Goal: Task Accomplishment & Management: Manage account settings

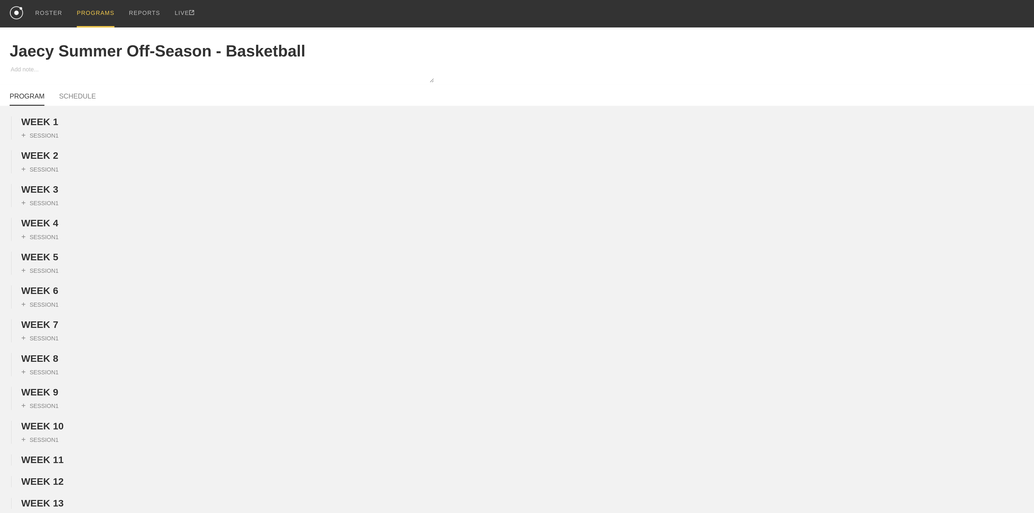
click at [52, 5] on div "PROGRAMS" at bounding box center [53, 7] width 21 height 15
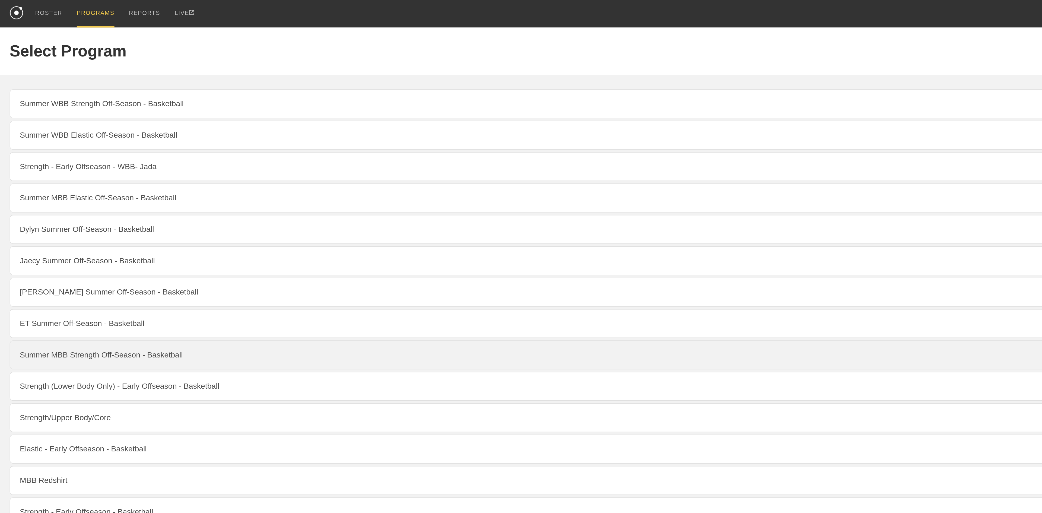
click at [51, 208] on link "Summer MBB Strength Off-Season - Basketball" at bounding box center [520, 199] width 1031 height 16
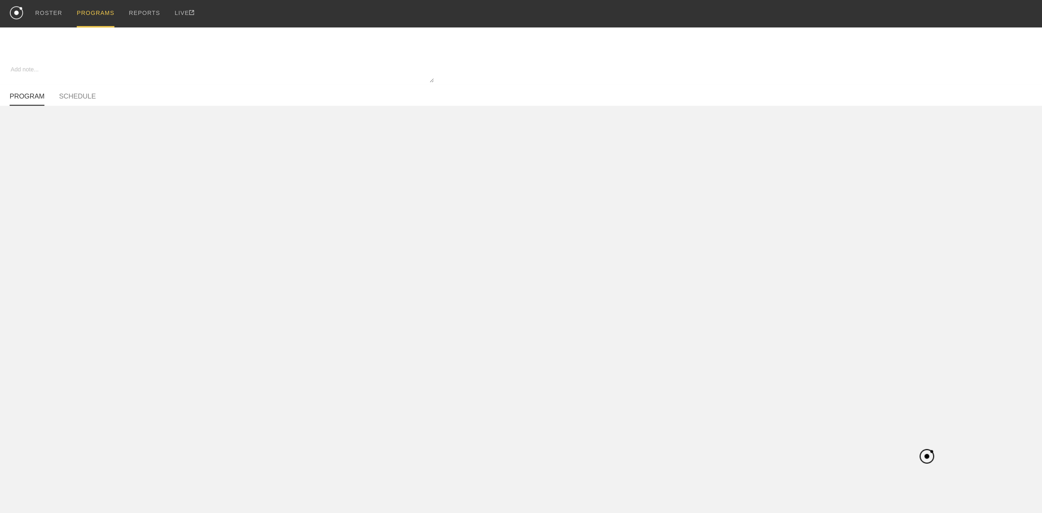
type textarea "x"
type input "Summer MBB Strength Off-Season - Basketball"
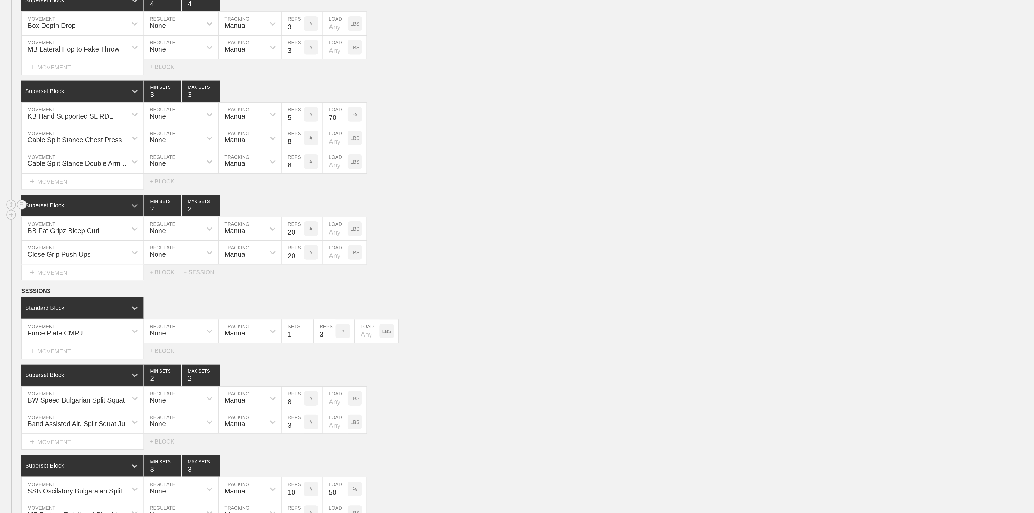
scroll to position [486, 0]
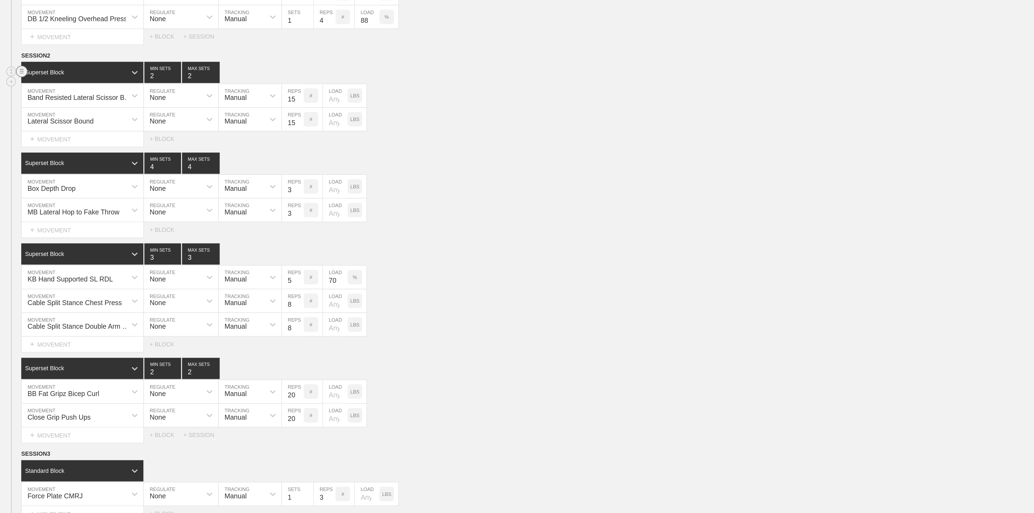
click at [12, 177] on circle at bounding box center [12, 174] width 6 height 6
click at [30, 211] on div "DELETE" at bounding box center [37, 211] width 43 height 8
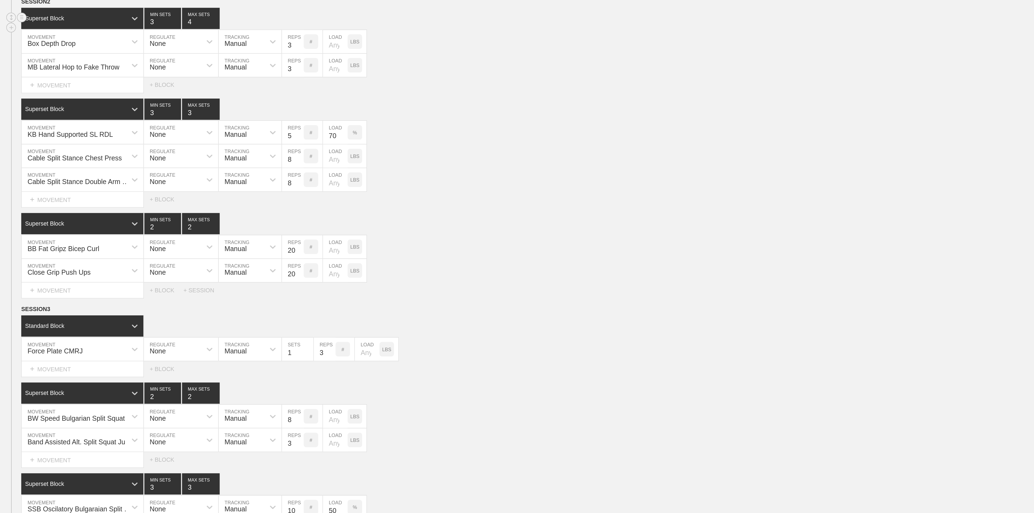
type input "3"
click at [98, 181] on input "3" at bounding box center [91, 175] width 21 height 12
type input "3"
click at [121, 181] on input "3" at bounding box center [112, 175] width 21 height 12
click at [260, 259] on div "Cable Split Stance Chest Press MOVEMENT None REGULATE Manual TRACKING 8 REPS # …" at bounding box center [517, 252] width 1034 height 13
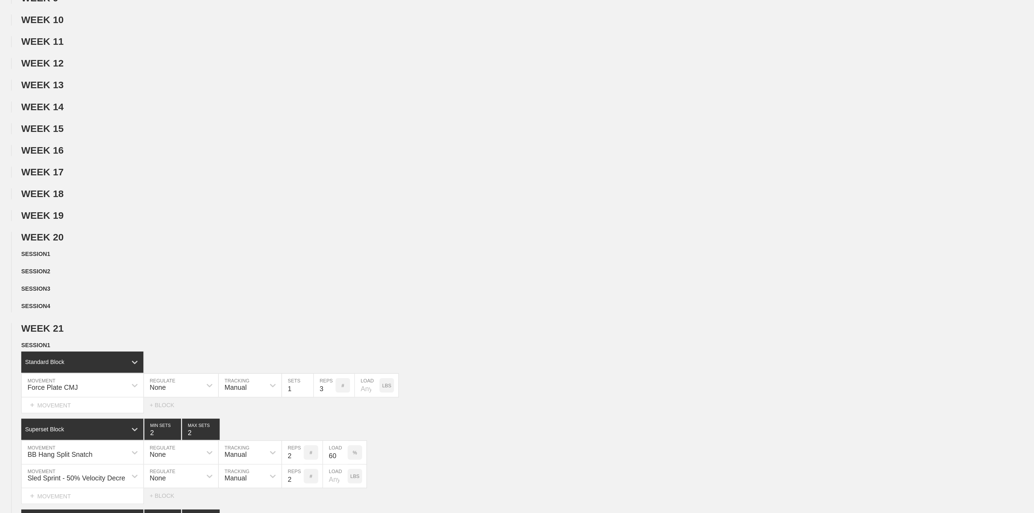
scroll to position [0, 0]
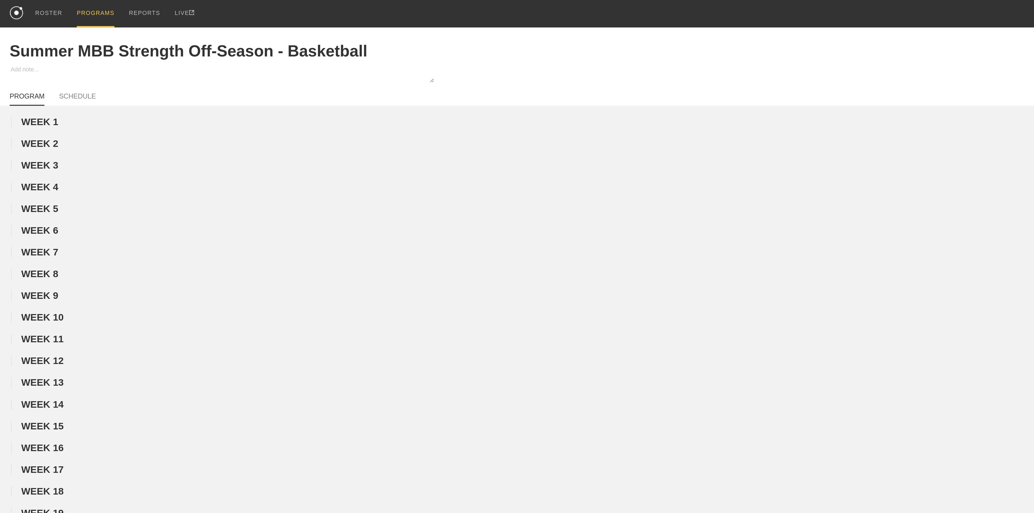
click at [53, 7] on div "PROGRAMS" at bounding box center [53, 7] width 21 height 15
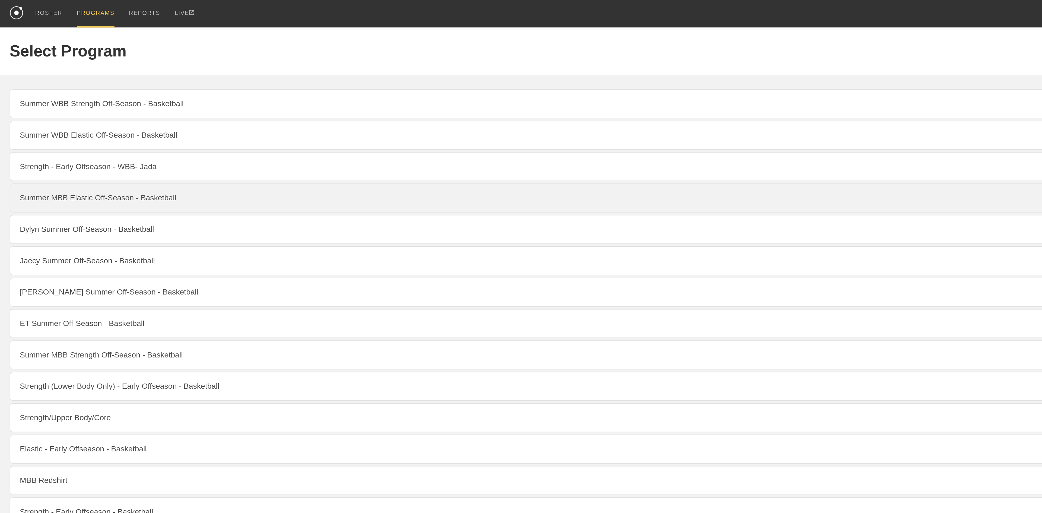
click at [50, 117] on link "Summer MBB Elastic Off-Season - Basketball" at bounding box center [520, 111] width 1031 height 16
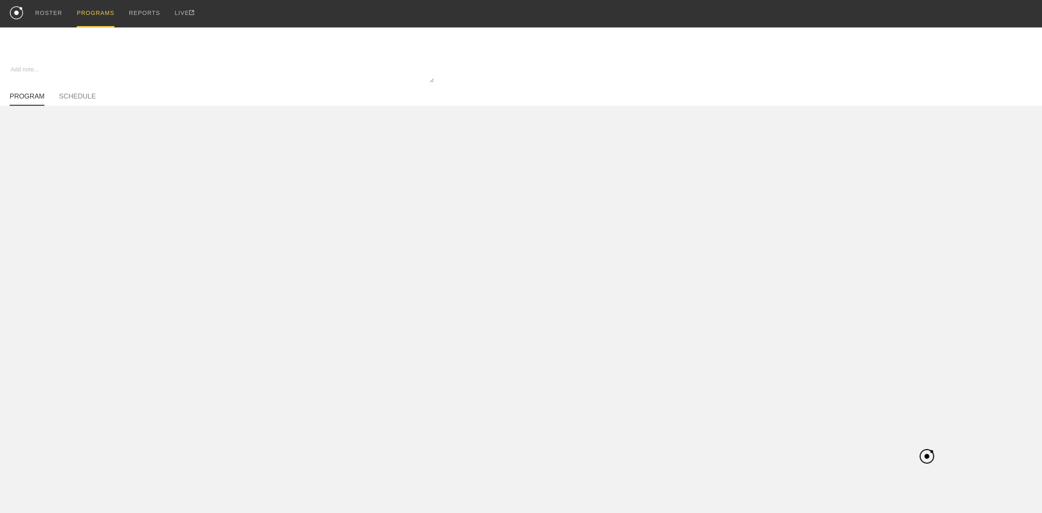
type textarea "x"
type input "Summer MBB Elastic Off-Season - Basketball"
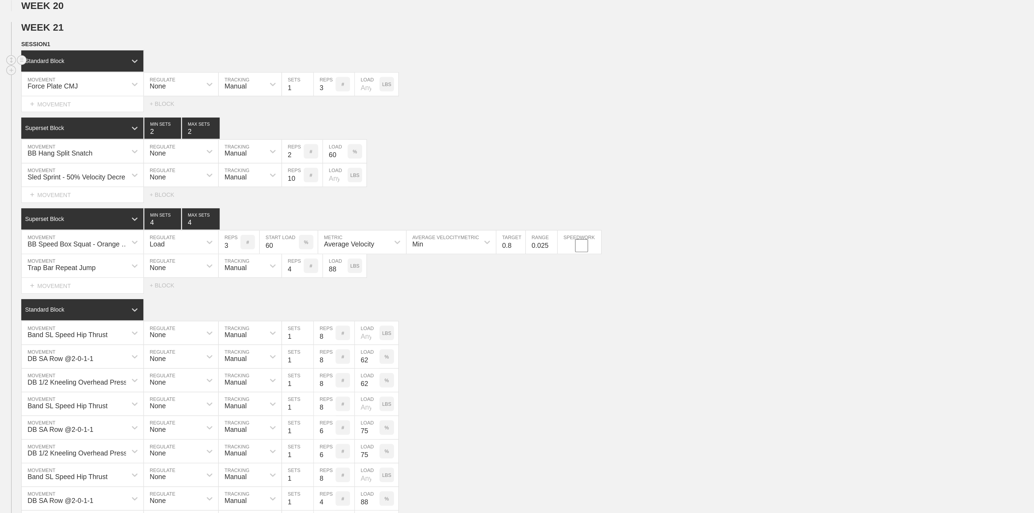
scroll to position [141, 0]
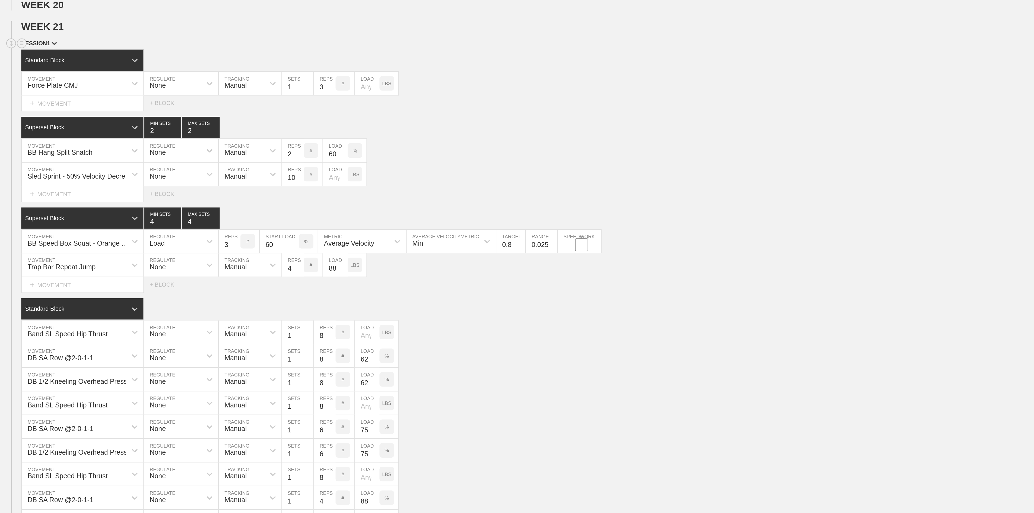
click at [28, 251] on span "SESSION 1" at bounding box center [22, 249] width 20 height 4
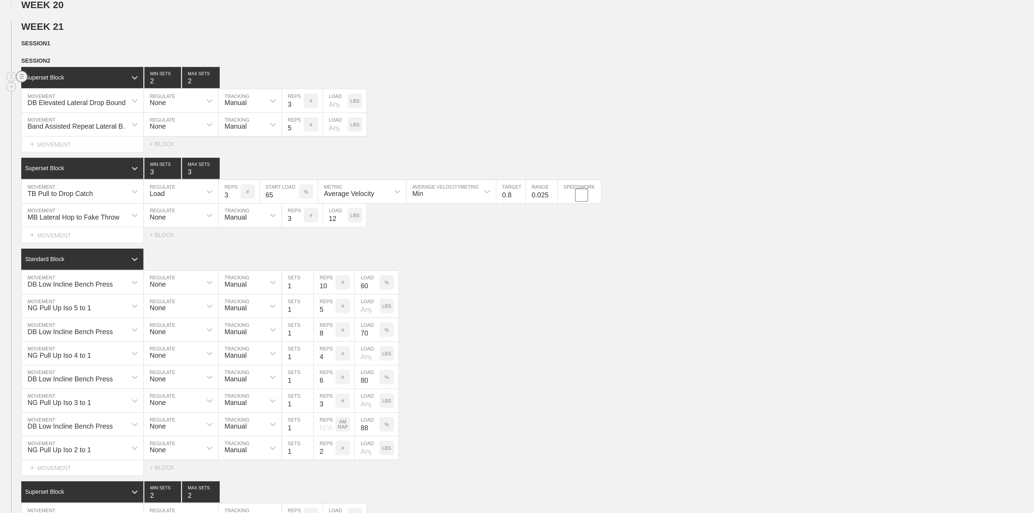
click at [13, 271] on circle at bounding box center [12, 268] width 6 height 6
click at [36, 305] on div "DELETE" at bounding box center [37, 304] width 43 height 8
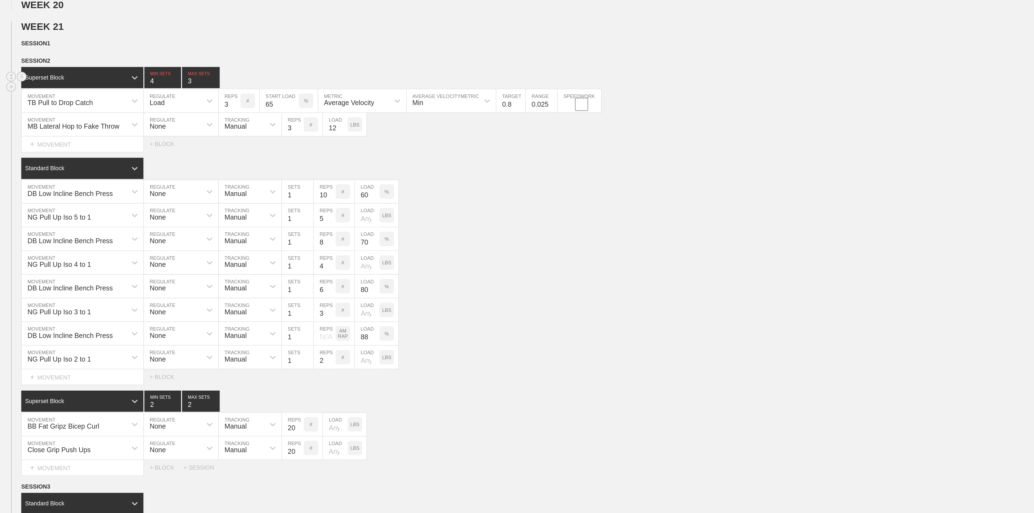
type input "4"
click at [99, 274] on input "4" at bounding box center [91, 268] width 21 height 12
type input "4"
click at [122, 274] on input "4" at bounding box center [112, 268] width 21 height 12
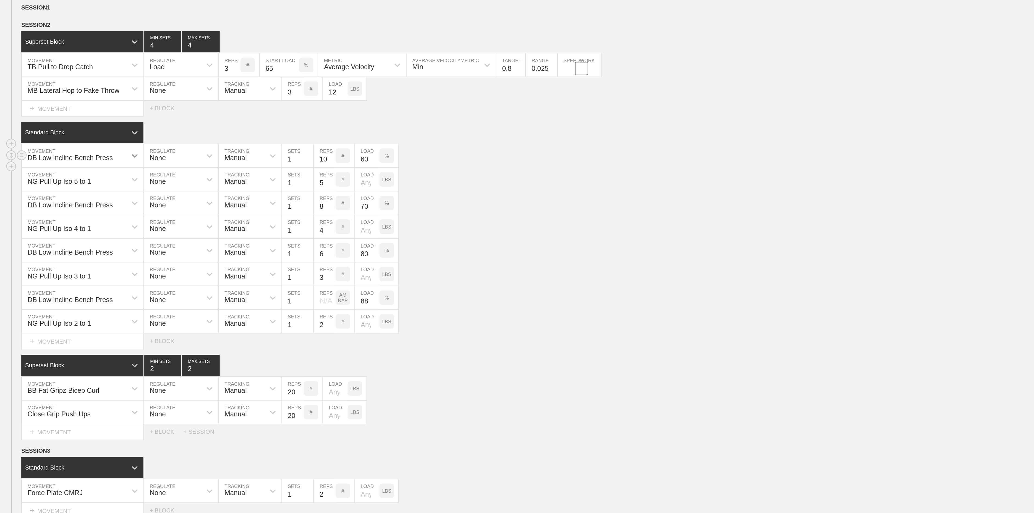
scroll to position [171, 0]
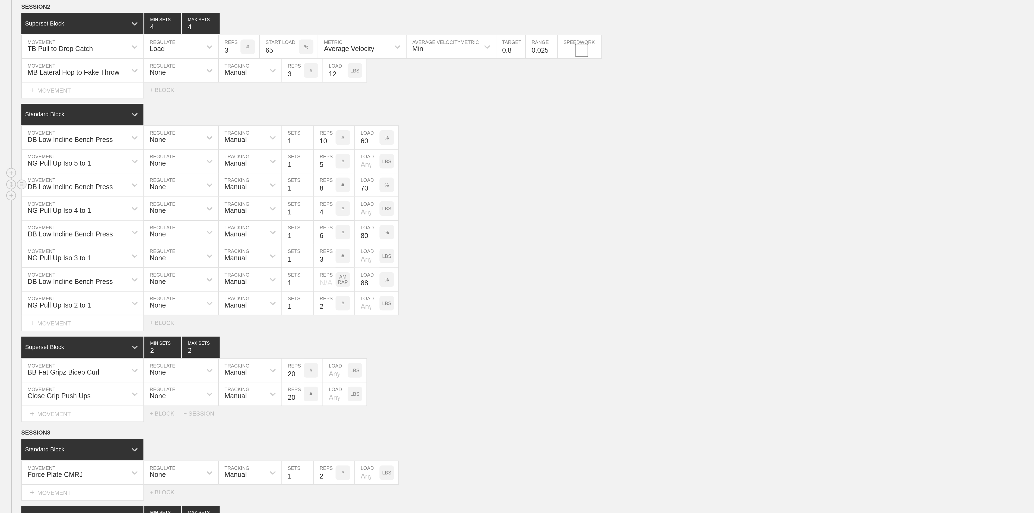
click at [288, 335] on div "DB Low Incline Bench Press MOVEMENT None REGULATE Manual TRACKING 1 SETS 8 REPS…" at bounding box center [517, 328] width 1034 height 13
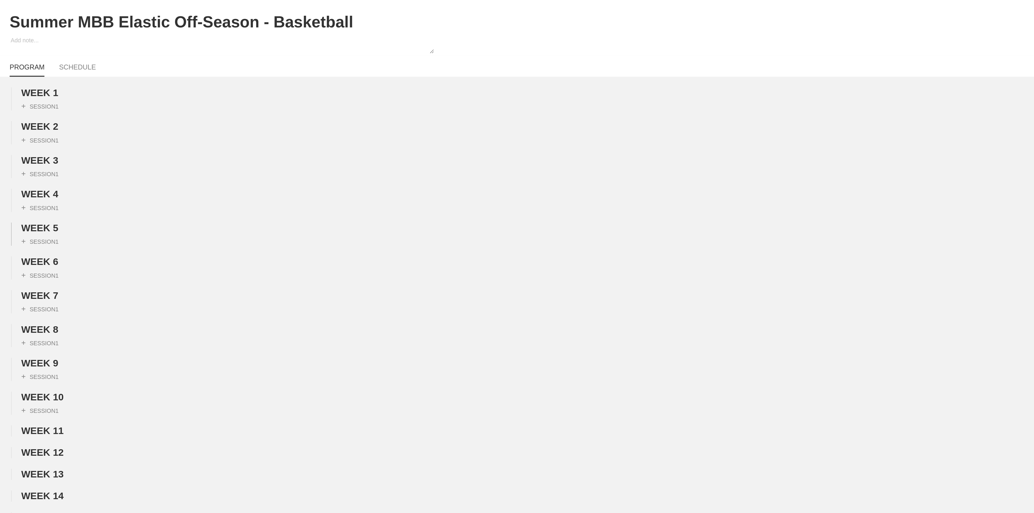
scroll to position [0, 0]
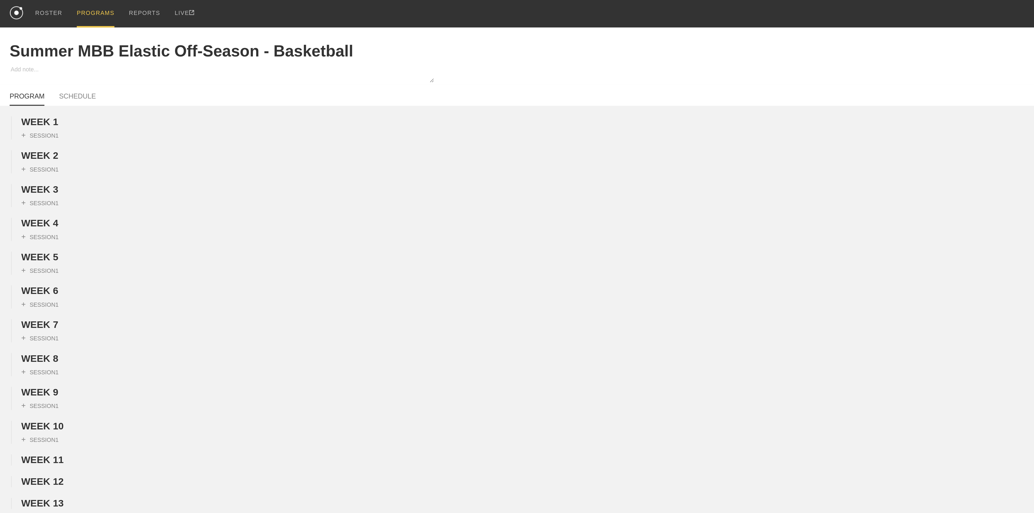
click at [54, 5] on div "PROGRAMS" at bounding box center [53, 7] width 21 height 15
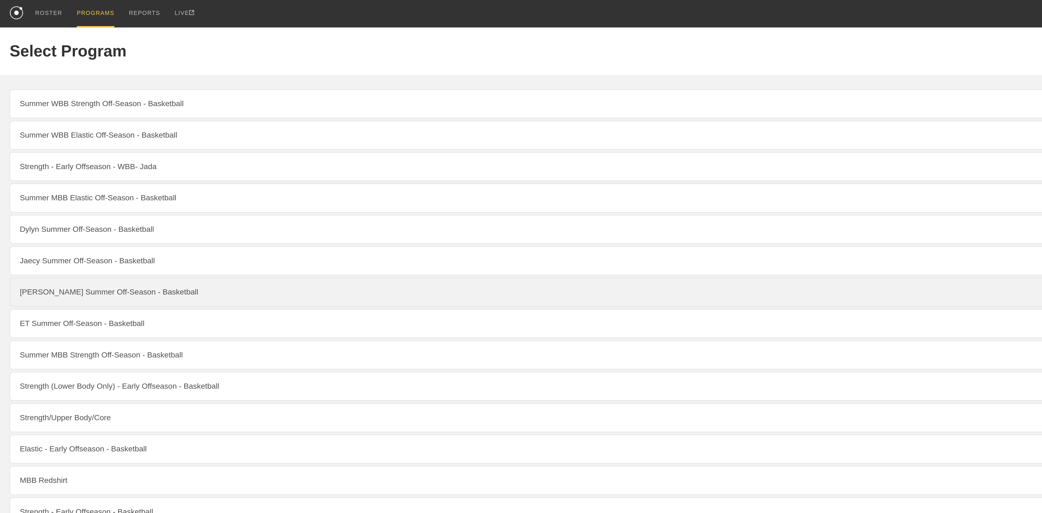
click at [42, 172] on link "[PERSON_NAME] Summer Off-Season - Basketball" at bounding box center [520, 164] width 1031 height 16
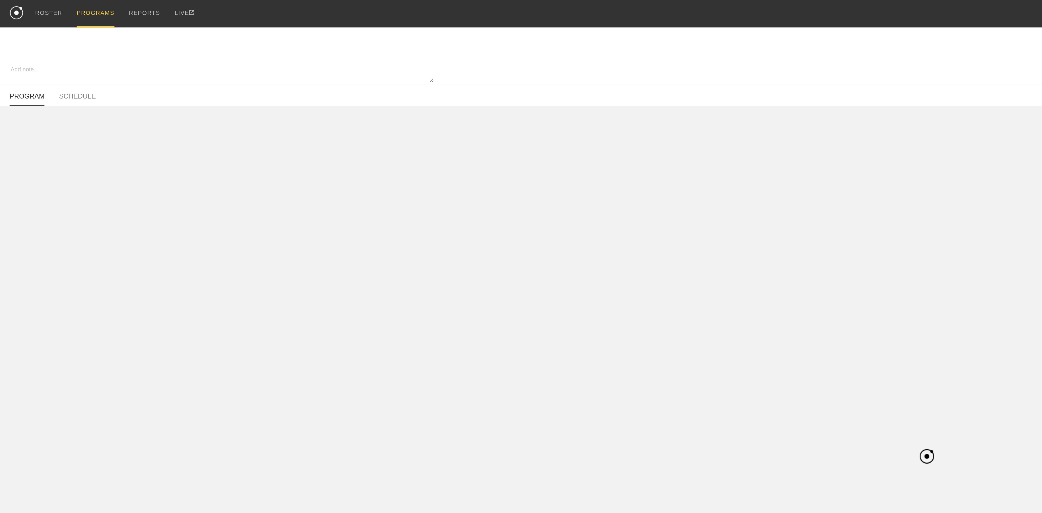
type textarea "x"
type input "[PERSON_NAME] Summer Off-Season - Basketball"
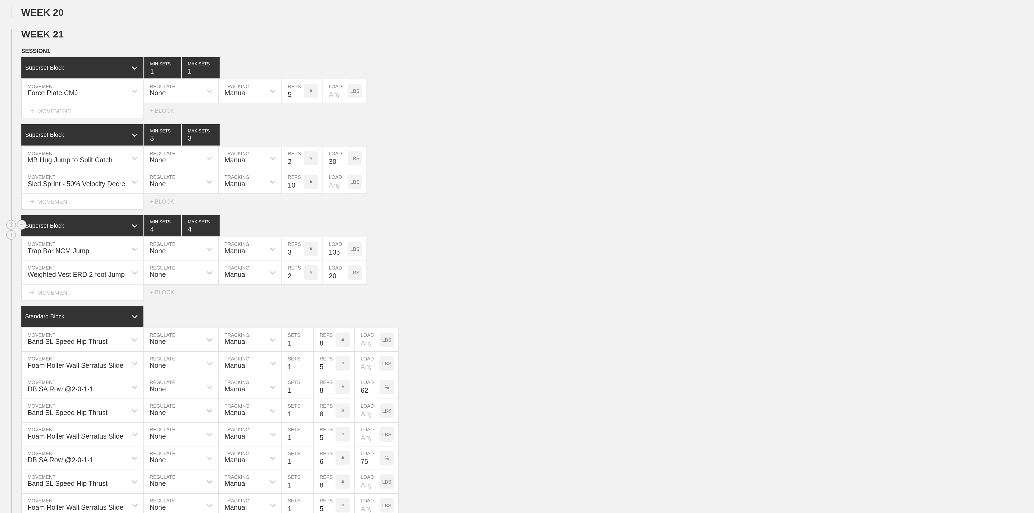
scroll to position [141, 0]
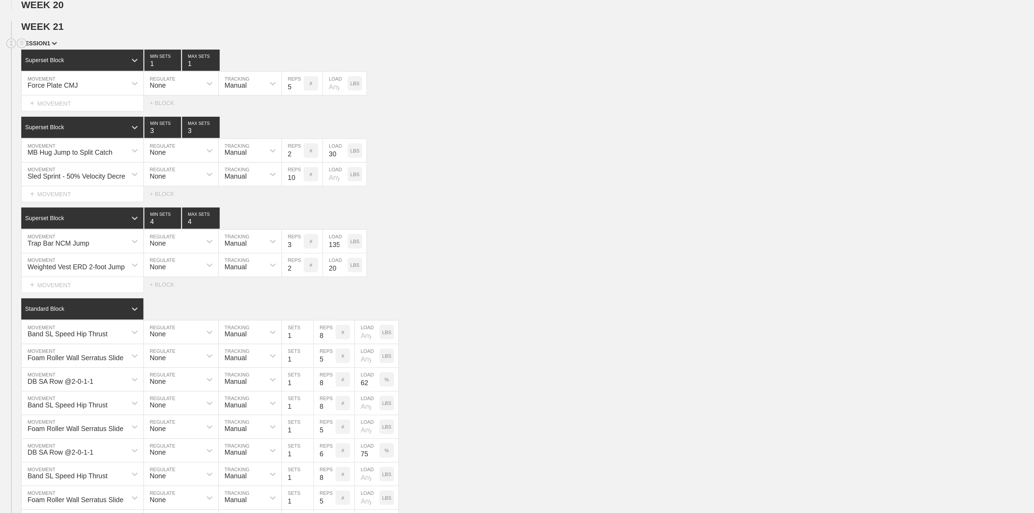
click at [26, 251] on span "SESSION 1" at bounding box center [22, 249] width 20 height 4
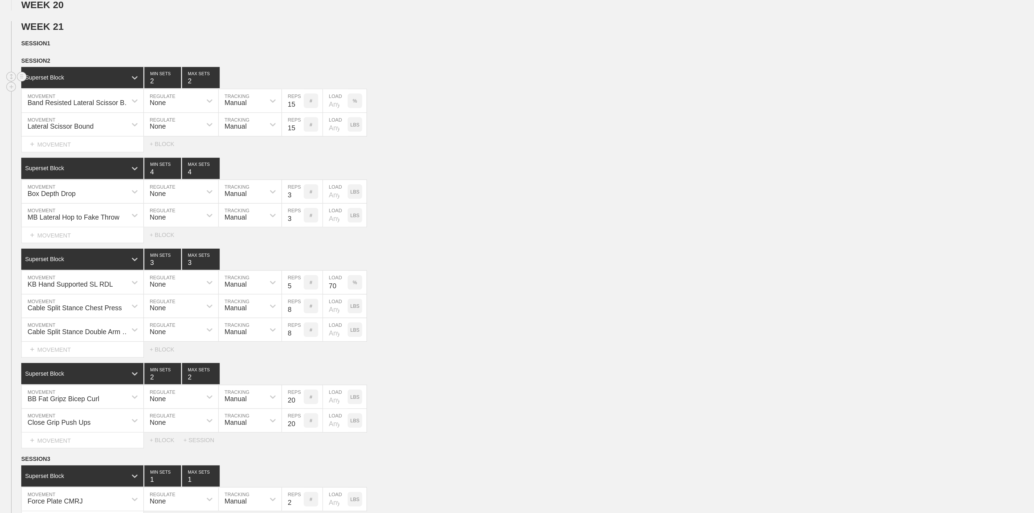
scroll to position [171, 0]
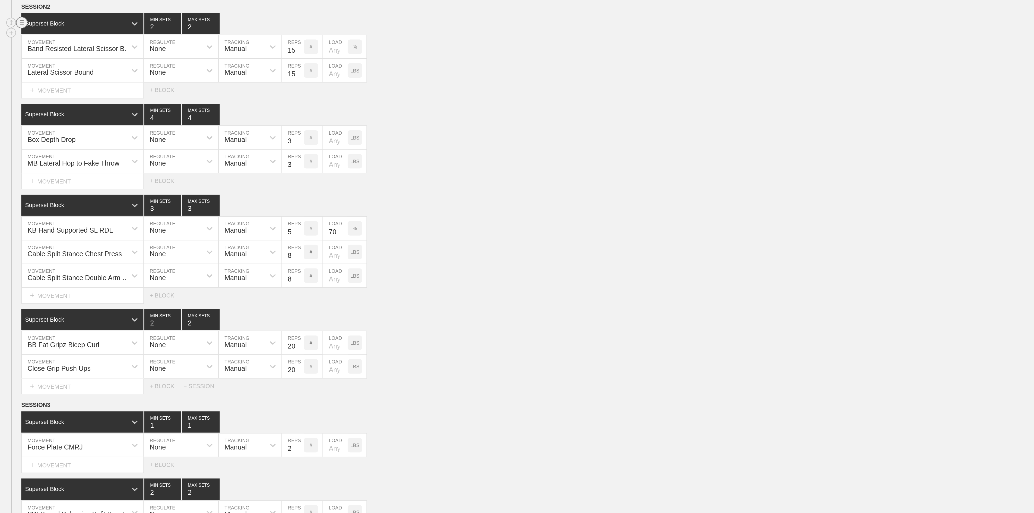
click at [11, 240] on circle at bounding box center [12, 237] width 6 height 6
click at [28, 274] on div "DELETE" at bounding box center [37, 273] width 43 height 8
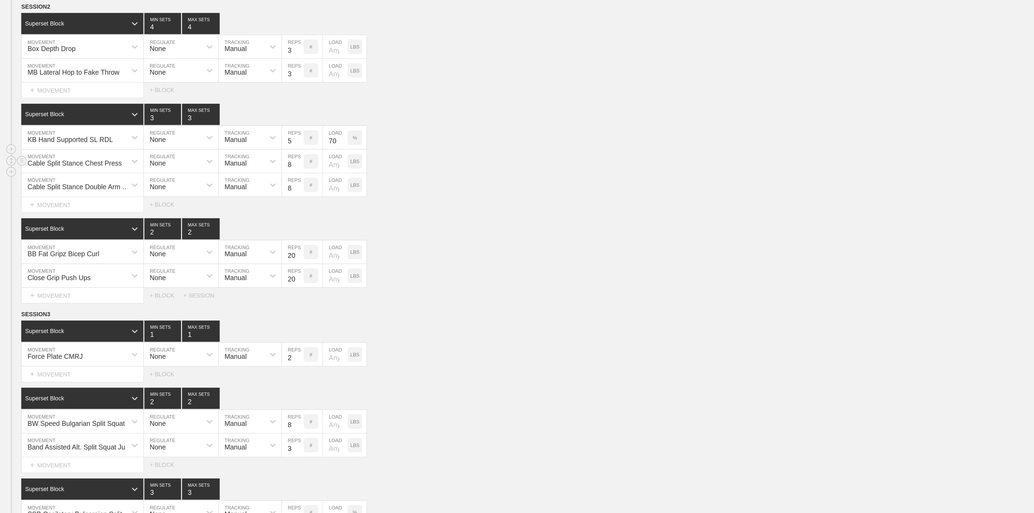
click at [277, 322] on div "Cable Split Stance Chest Press MOVEMENT None REGULATE Manual TRACKING 8 REPS # …" at bounding box center [517, 315] width 1034 height 13
click at [150, 222] on div "SESSION 1" at bounding box center [523, 219] width 1022 height 6
click at [255, 271] on div "MB Lateral Hop to Fake Throw MOVEMENT None REGULATE Manual TRACKING 3 REPS # LO…" at bounding box center [517, 263] width 1034 height 13
click at [244, 373] on div "BB Fat Gripz Bicep Curl MOVEMENT None REGULATE Manual TRACKING 20 REPS # LOAD L…" at bounding box center [517, 366] width 1034 height 13
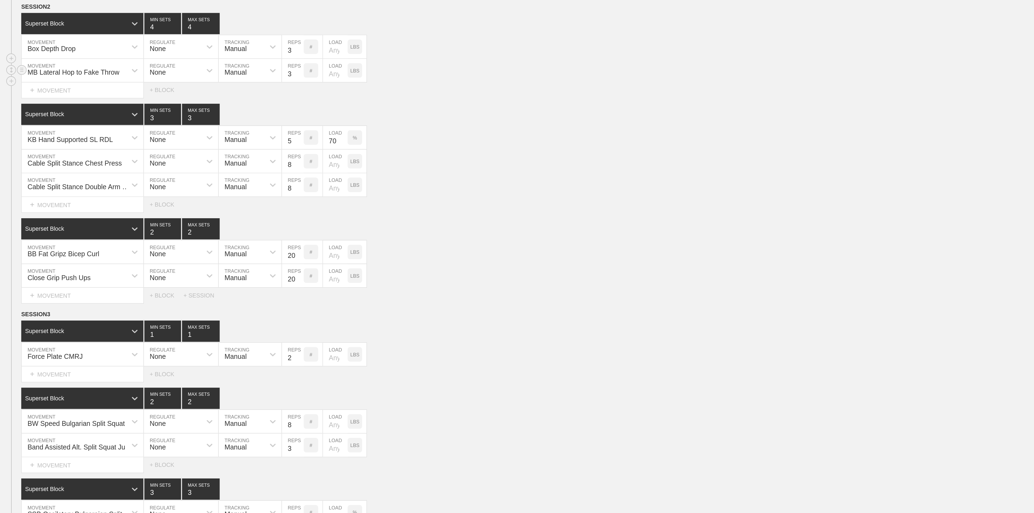
click at [274, 271] on div "MB Lateral Hop to Fake Throw MOVEMENT None REGULATE Manual TRACKING 3 REPS # LO…" at bounding box center [517, 263] width 1034 height 13
click at [244, 344] on div "Select... MOVEMENT + MOVEMENT + BLOCK" at bounding box center [517, 339] width 1034 height 9
click at [298, 322] on div "Cable Split Stance Chest Press MOVEMENT None REGULATE Manual TRACKING 8 REPS # …" at bounding box center [517, 315] width 1034 height 13
click at [41, 318] on div "Cable Split Stance Chest Press" at bounding box center [41, 316] width 53 height 4
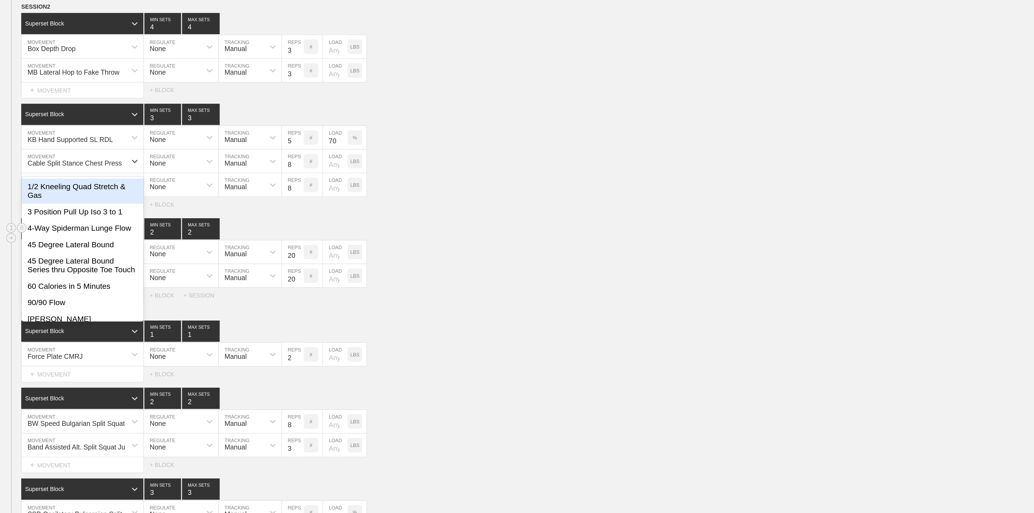
click at [248, 359] on div "Superset Block 2 MIN SETS 2 MAX SETS" at bounding box center [523, 353] width 1022 height 12
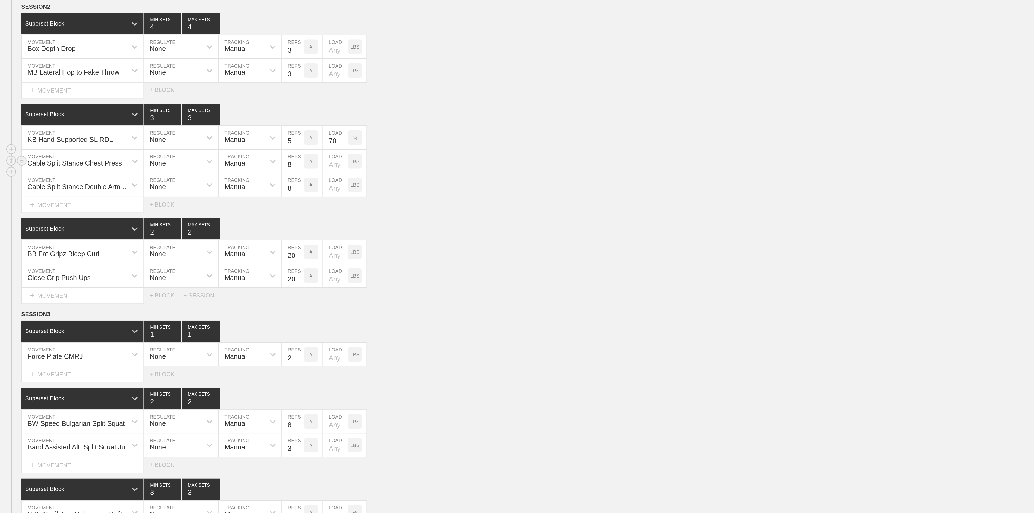
click at [44, 320] on div "Cable Split Stance Chest Press" at bounding box center [41, 314] width 59 height 9
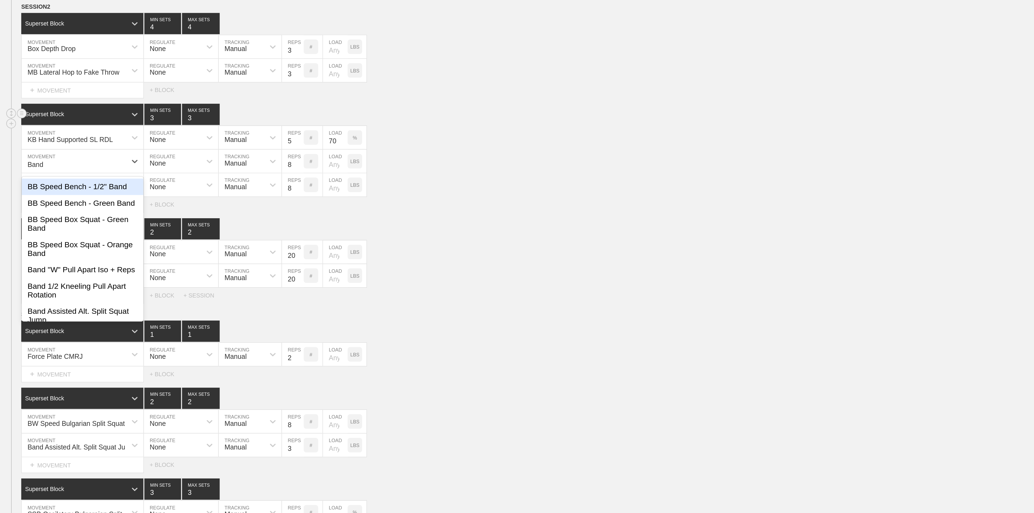
type input "Band"
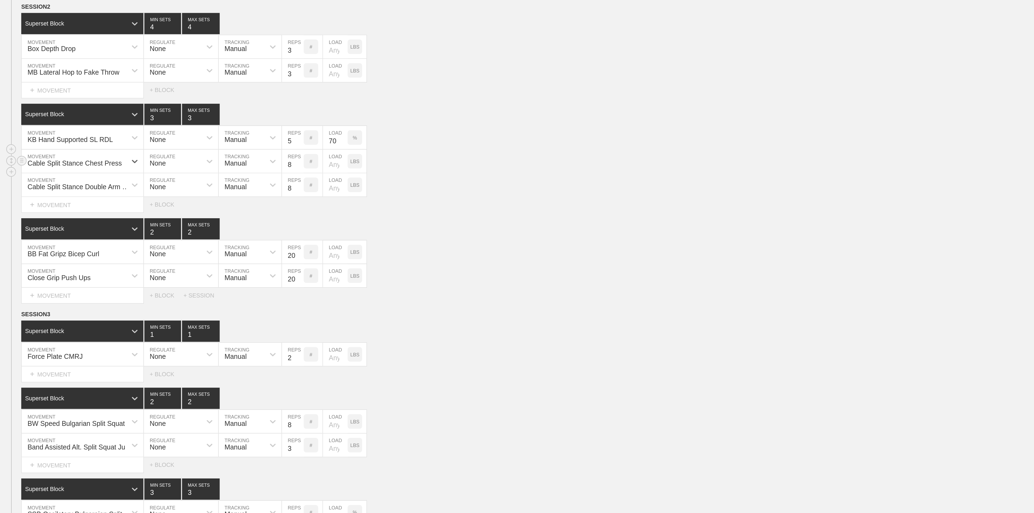
click at [64, 318] on div "Cable Split Stance Chest Press" at bounding box center [41, 316] width 53 height 4
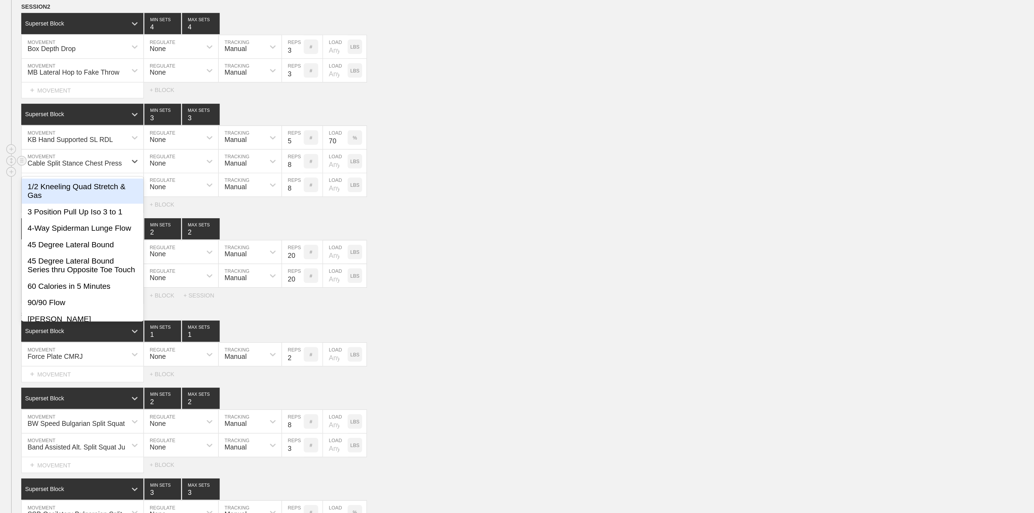
type input "C"
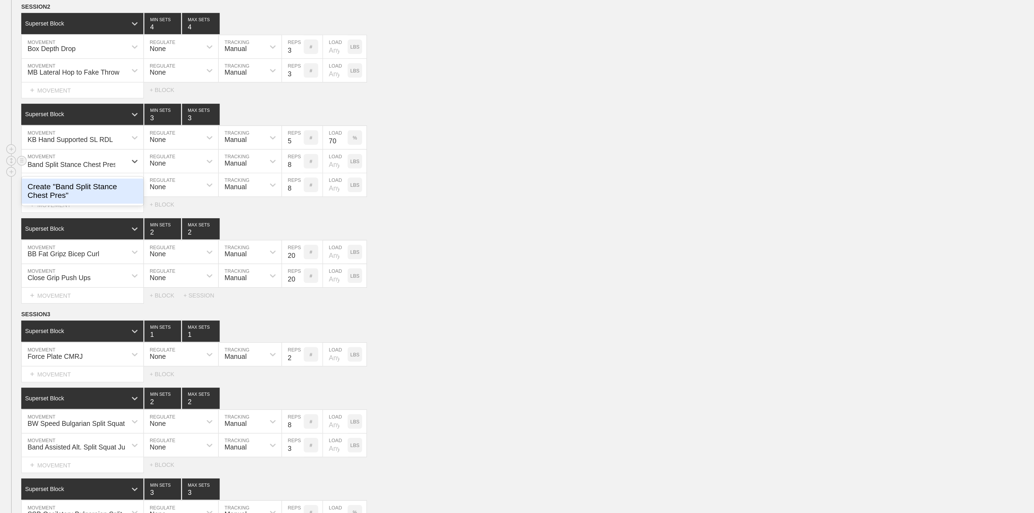
type input "Band Split Stance Chest Press"
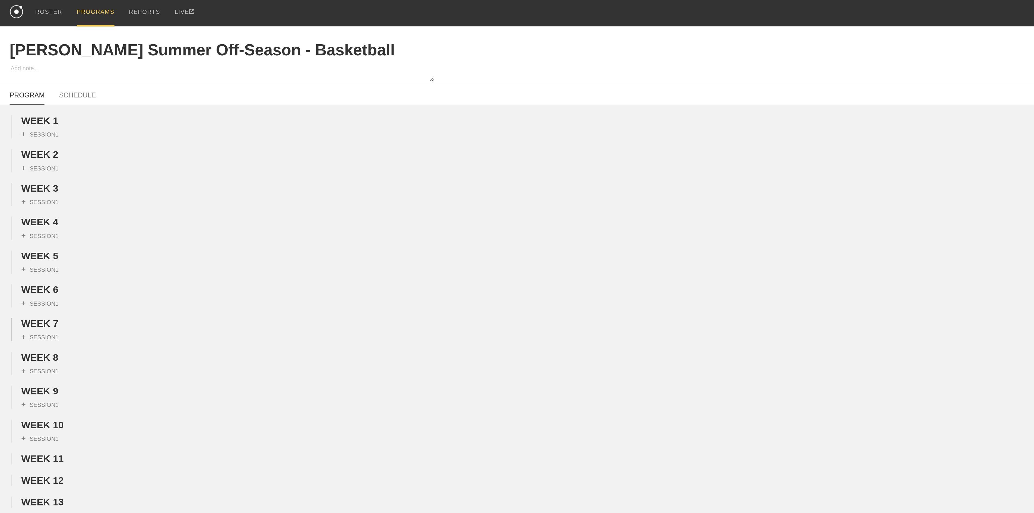
scroll to position [0, 0]
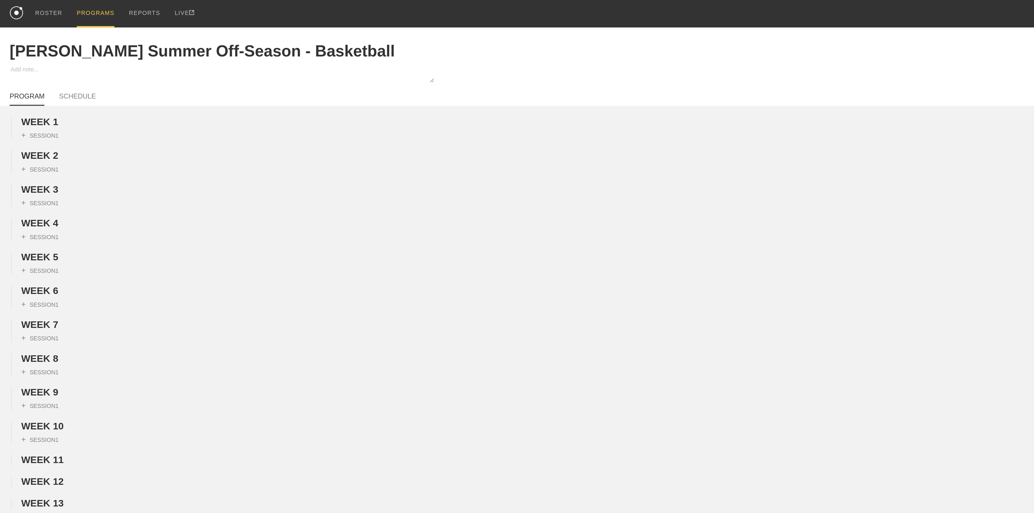
click at [55, 8] on div "PROGRAMS" at bounding box center [53, 7] width 21 height 15
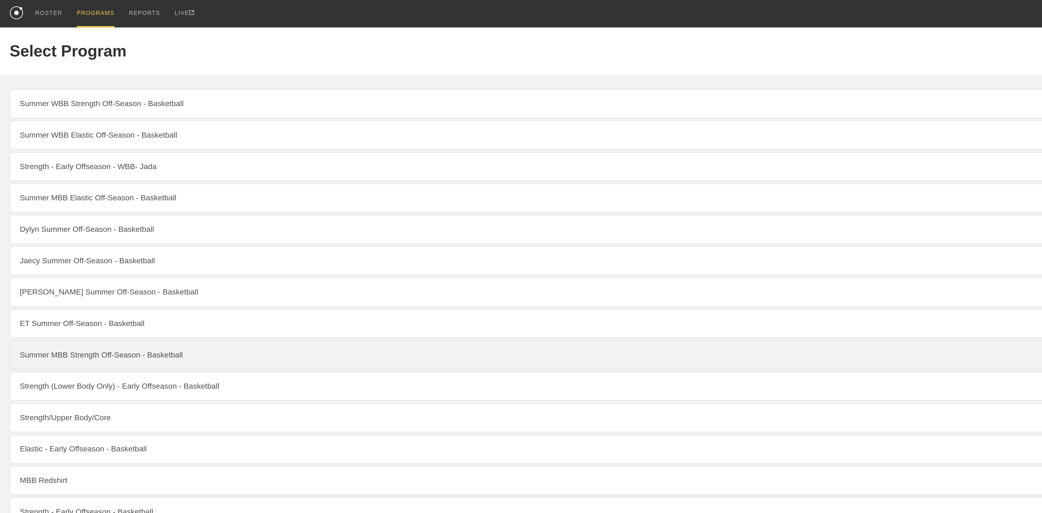
click at [52, 208] on link "Summer MBB Strength Off-Season - Basketball" at bounding box center [520, 199] width 1031 height 16
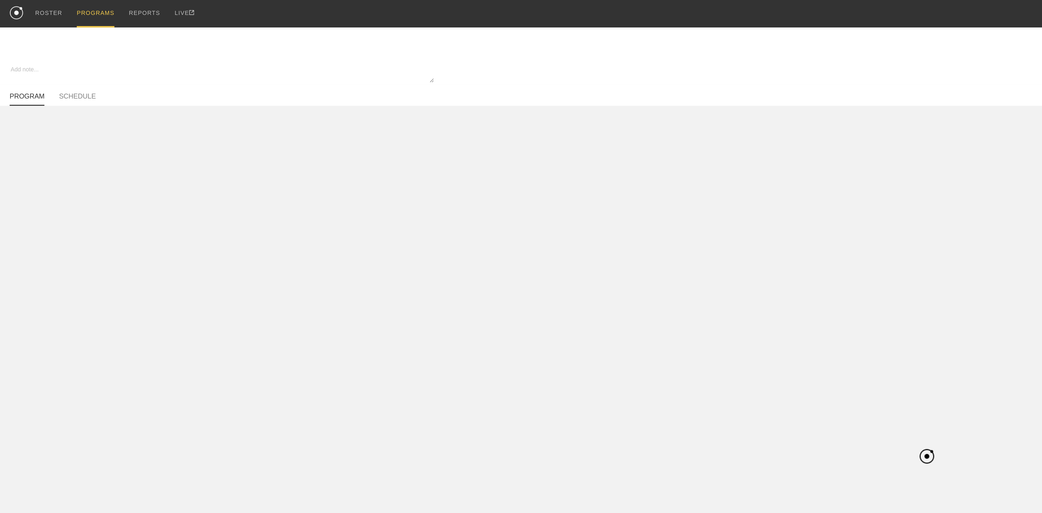
type textarea "x"
type input "Summer MBB Strength Off-Season - Basketball"
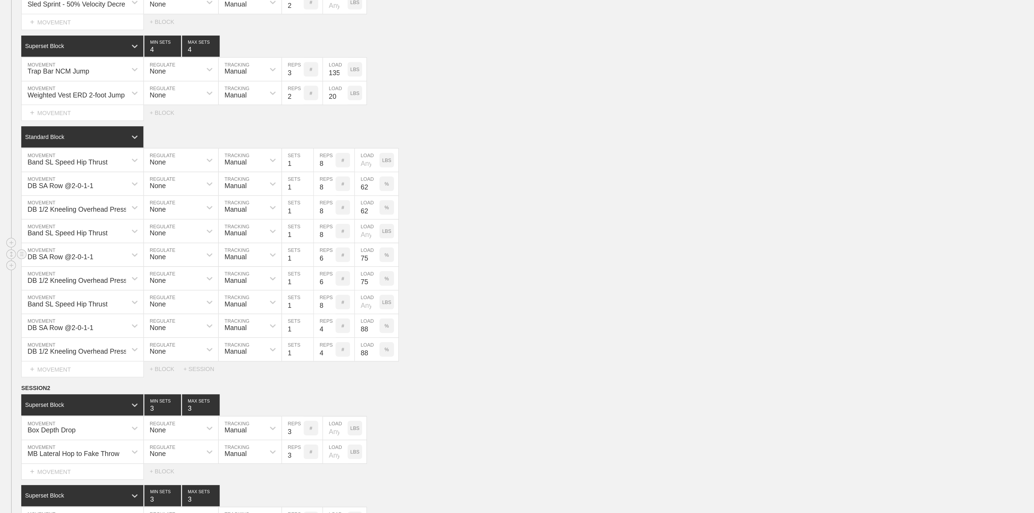
scroll to position [208, 0]
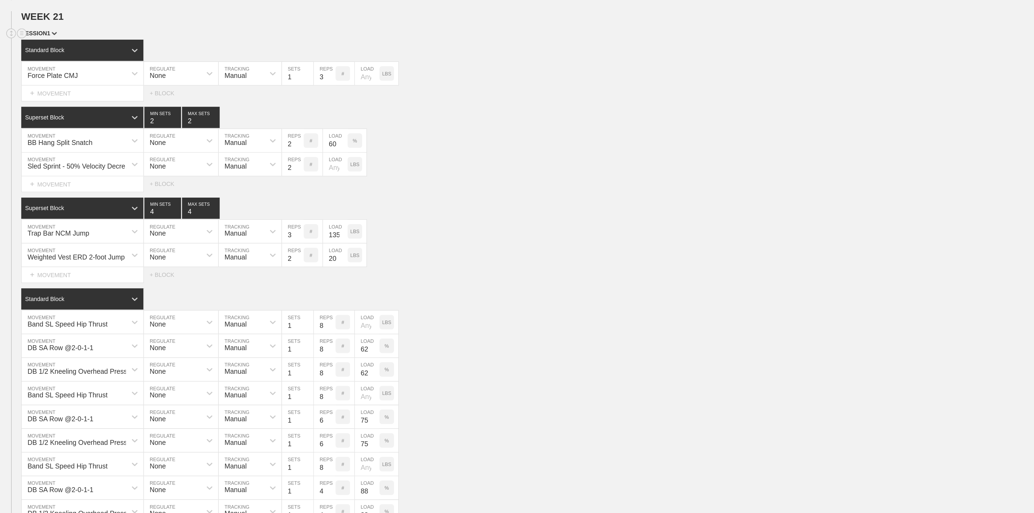
click at [22, 155] on span "SESSION 1" at bounding box center [22, 153] width 20 height 4
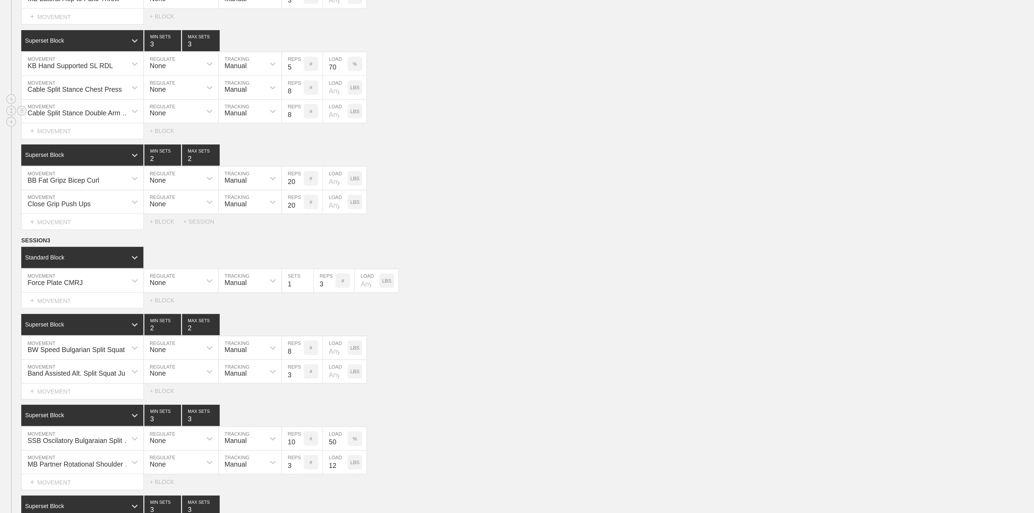
scroll to position [208, 0]
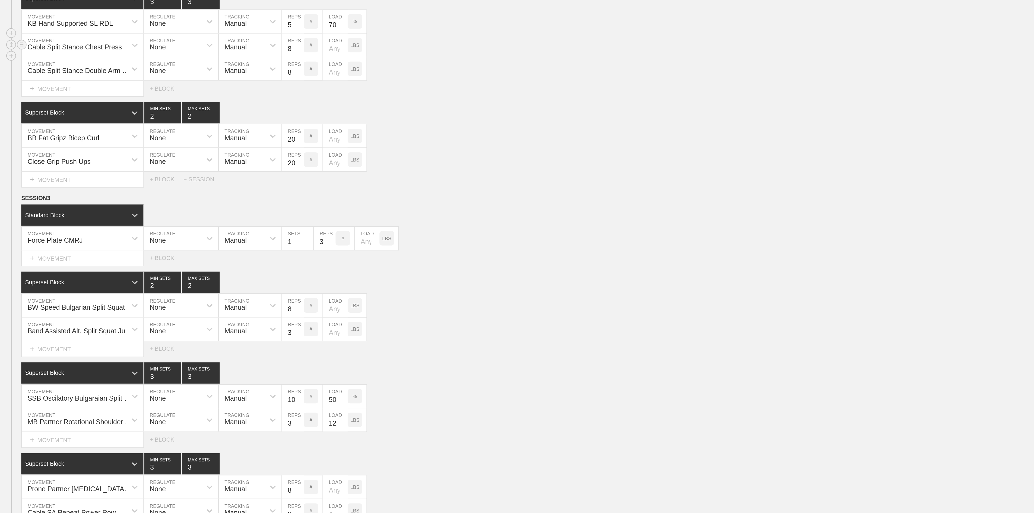
click at [43, 253] on div "Cable Split Stance Chest Press" at bounding box center [41, 251] width 53 height 4
type input "Band Split Stance Chest Press"
click at [251, 279] on div "Select... MOVEMENT + MOVEMENT + BLOCK" at bounding box center [517, 274] width 1034 height 9
click at [255, 308] on div "BB Fat Gripz Bicep Curl MOVEMENT None REGULATE Manual TRACKING 20 REPS # LOAD L…" at bounding box center [517, 300] width 1034 height 13
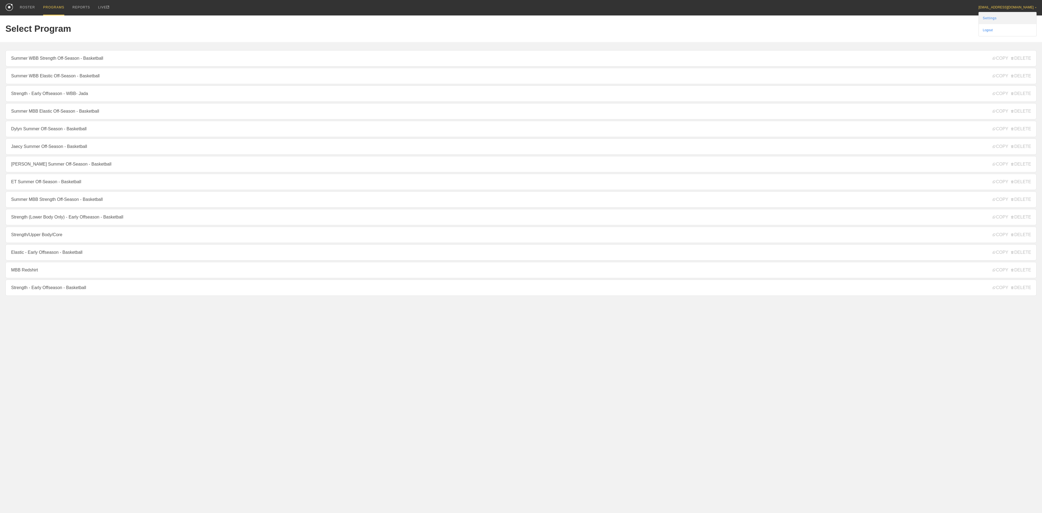
click at [1015, 23] on link "Settings" at bounding box center [1008, 18] width 58 height 12
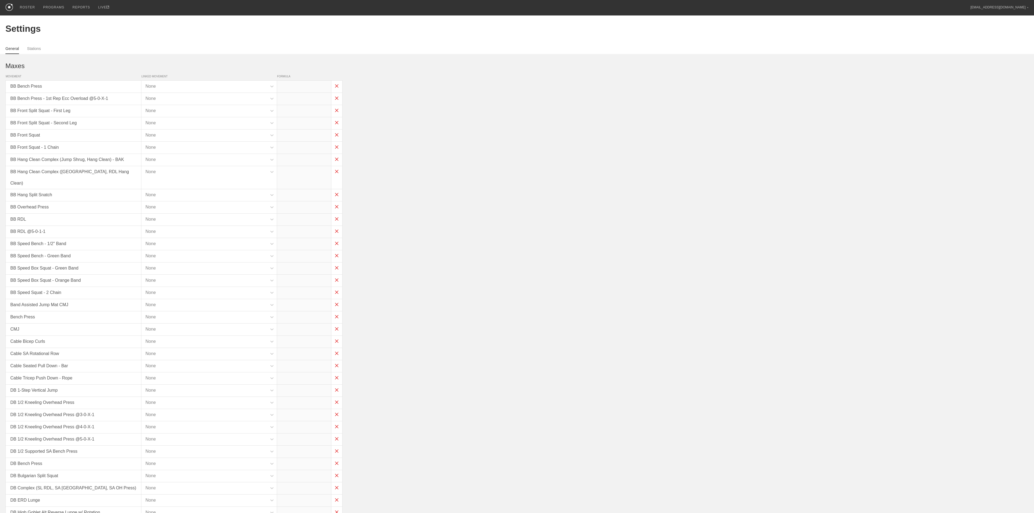
type input "x*1"
type input "x*0.65"
type input "x*.8"
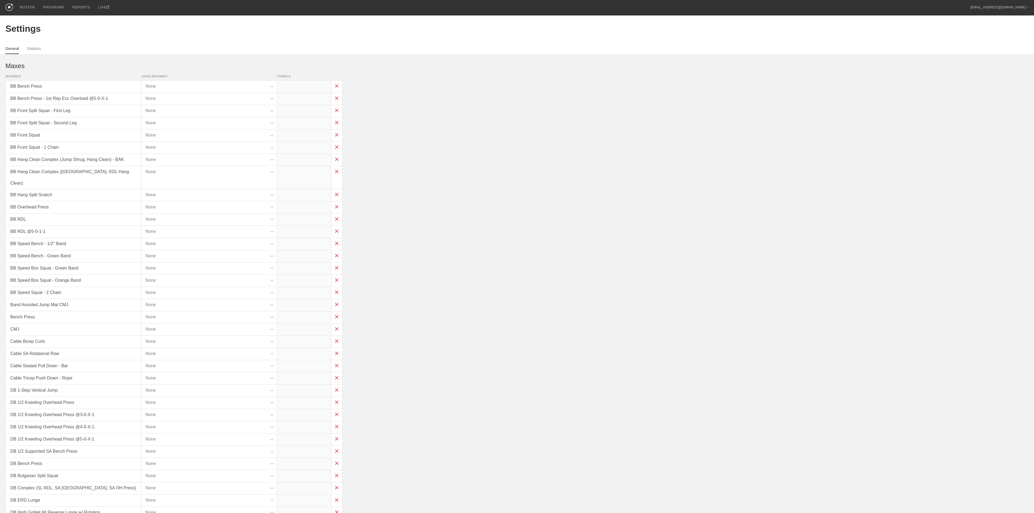
type input "(x*0.8)-30"
type input "x*1"
type input "x*0.8"
type input "x*0.6"
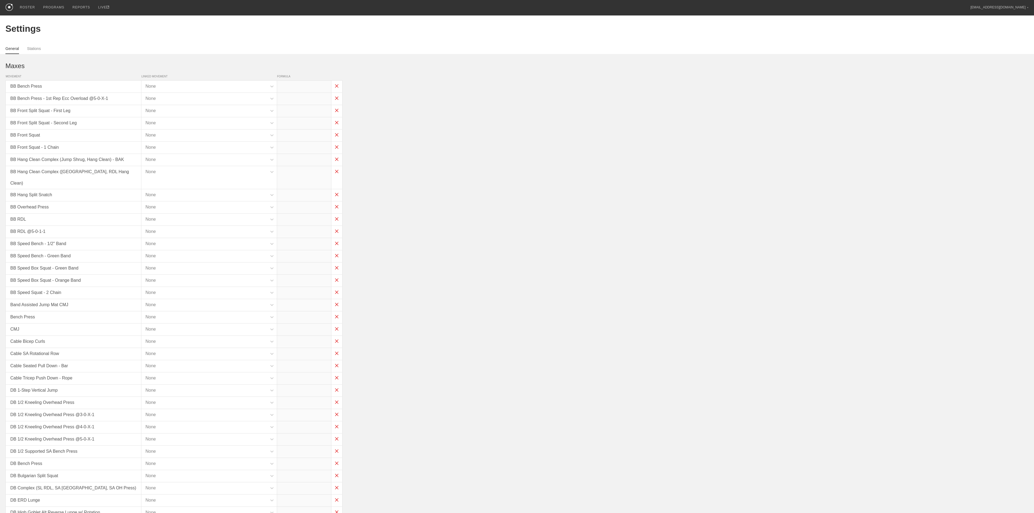
type input "x*0.8"
type input "x-30"
type input "x-35"
type input "x-55"
type input "x-75"
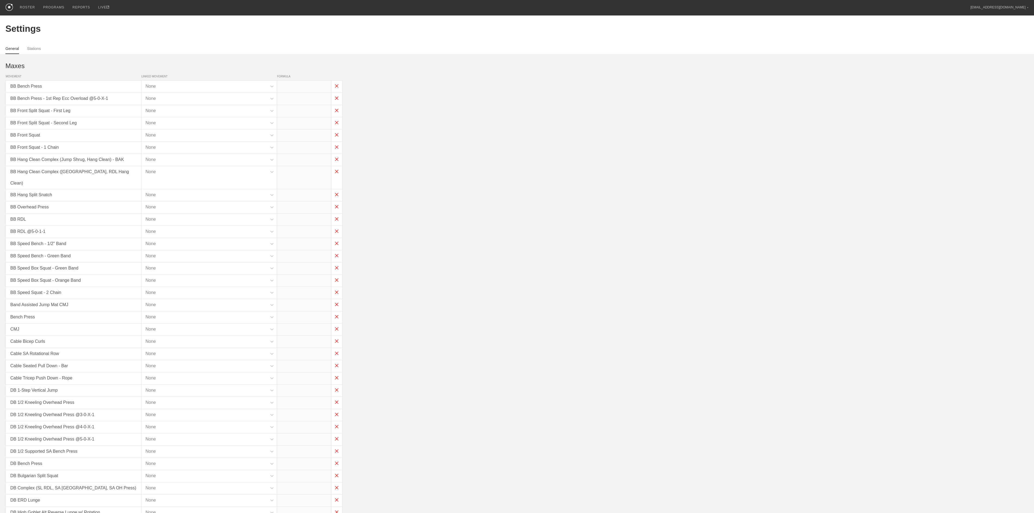
type input "x-60"
type input "x*1"
type input "x*0.45"
type input "x*0.4"
type input "x*0.45"
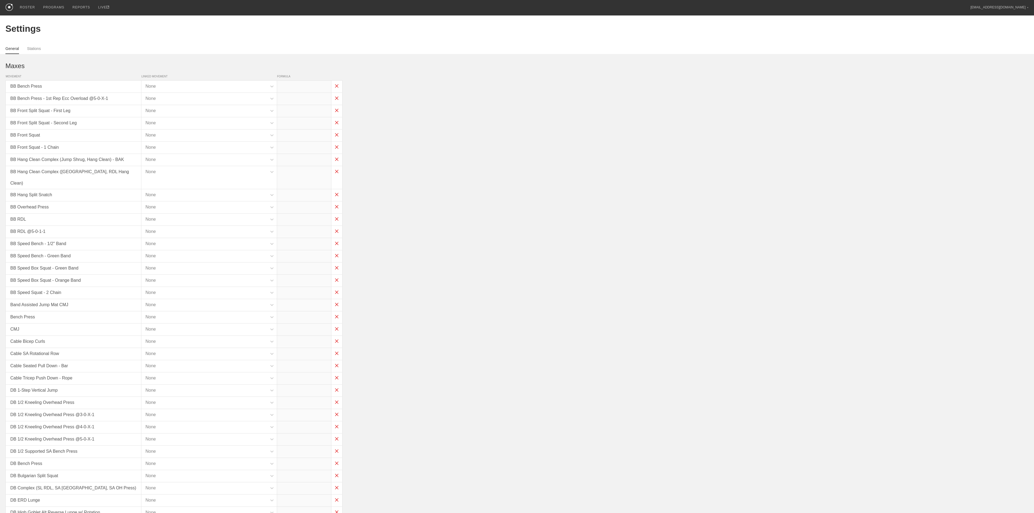
type input "x*0.45"
type input "x*0.05"
type input "x*0.35"
type input "x*0.3"
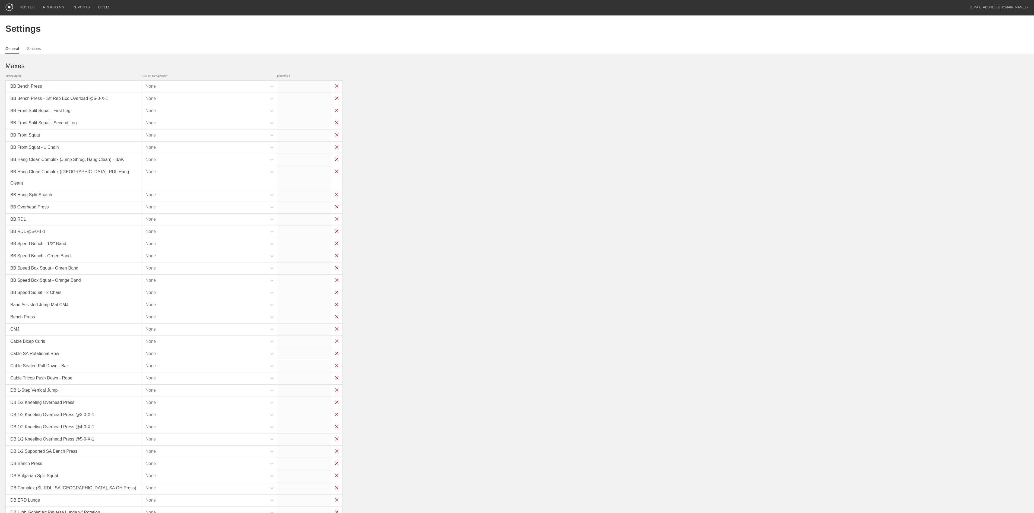
type input "x*0.3"
type input "x*0.35"
type input "x*0.45"
type input "x*0.3"
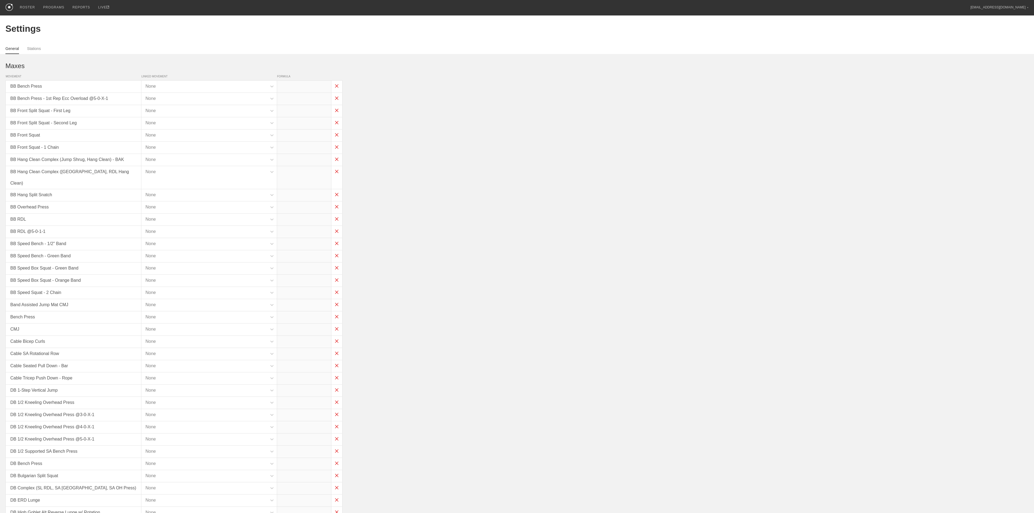
type input "x*0.3"
type input "x*0.35"
type input "(x/2)-5"
type input "x*0.4"
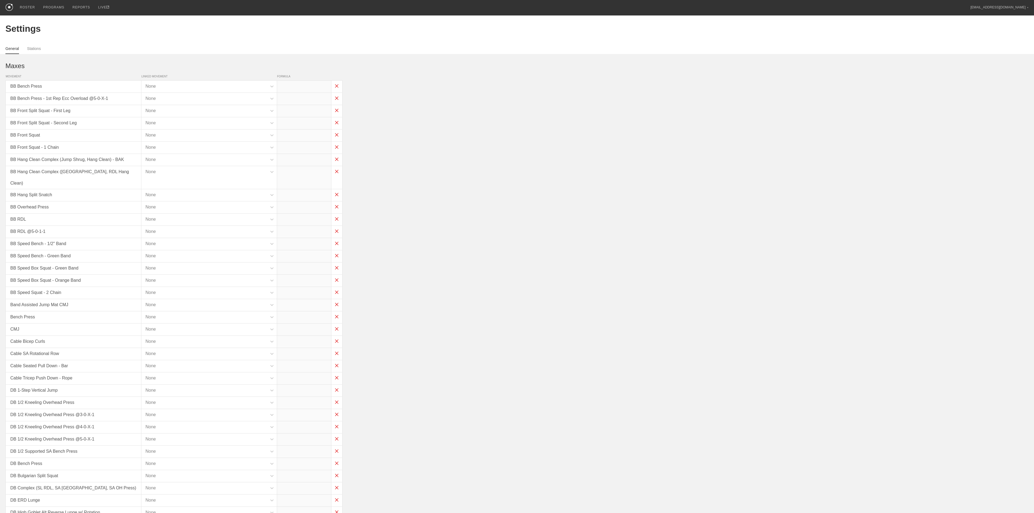
type input "x*0.1"
type input "x*0.35"
type input "x*0.15"
type input "x*0.3"
type input "x*0.35"
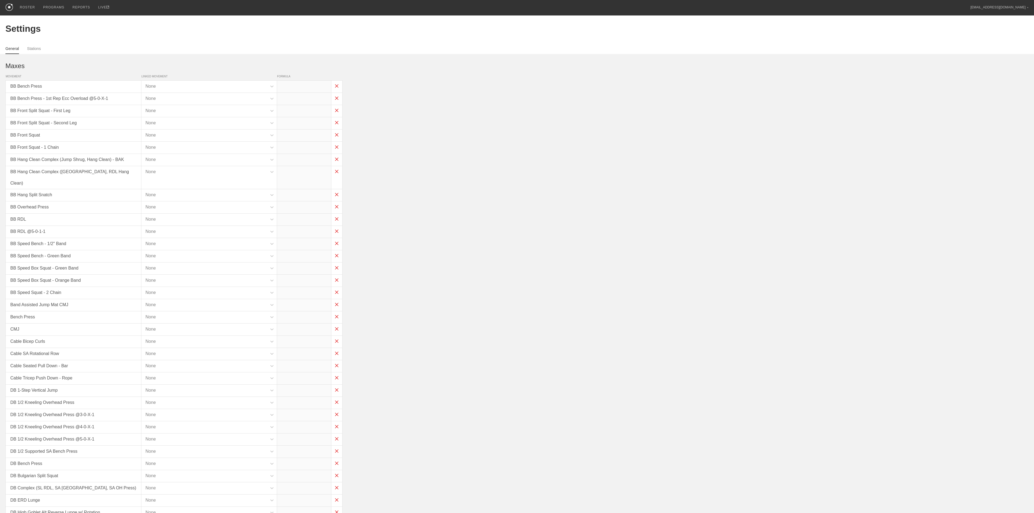
type input "x*0.35"
type input "x*0.45"
type input "x*0.3"
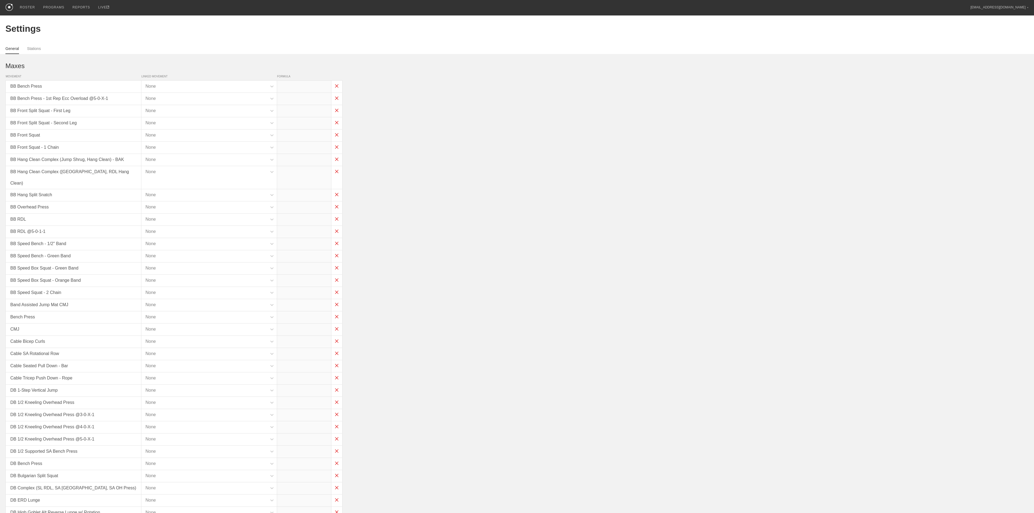
type input "x*0.3"
type input "x*0.75"
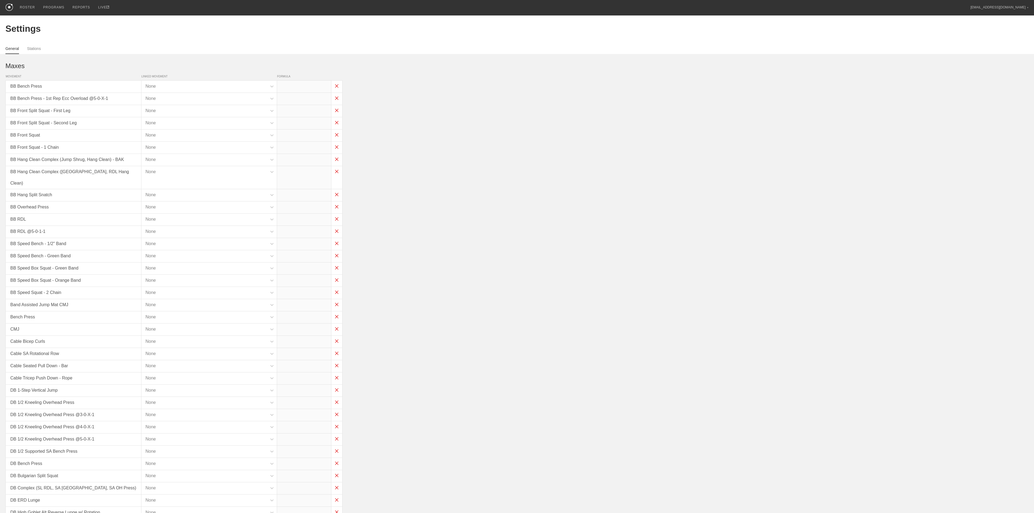
type input "x*0.5"
type input "x*0.3"
type input "x*0.5"
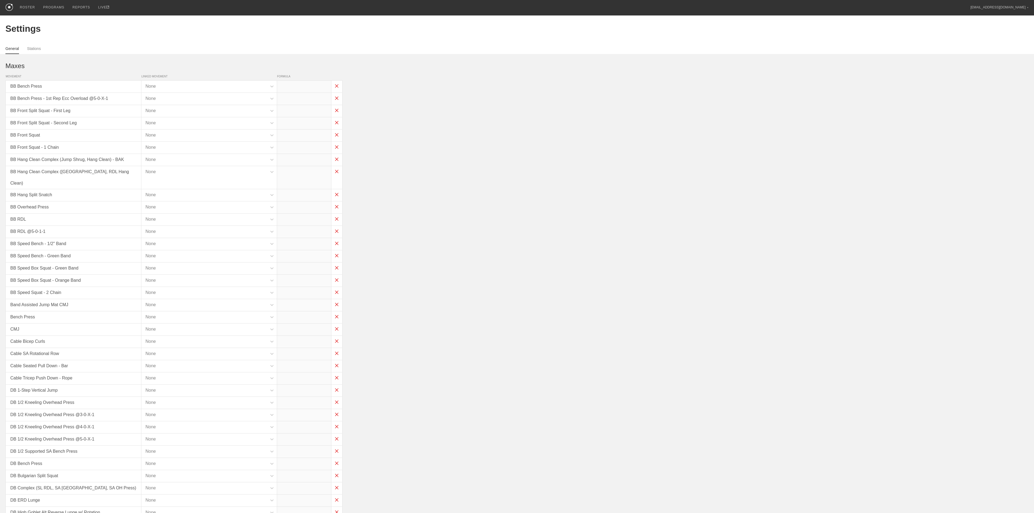
type input "x*0.5"
type input "x*0.3"
type input "(x*0.35)-25"
type input "x*0.35"
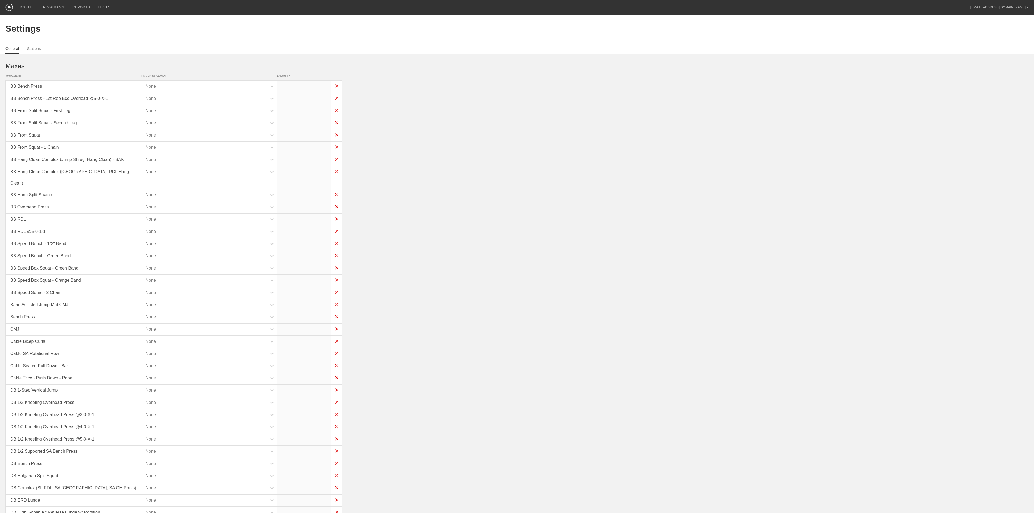
type input "(x*0.3)-25"
type input "(x*0.35)-25"
type input "x*0.85"
type input "x*0.825"
type input "x*0.75"
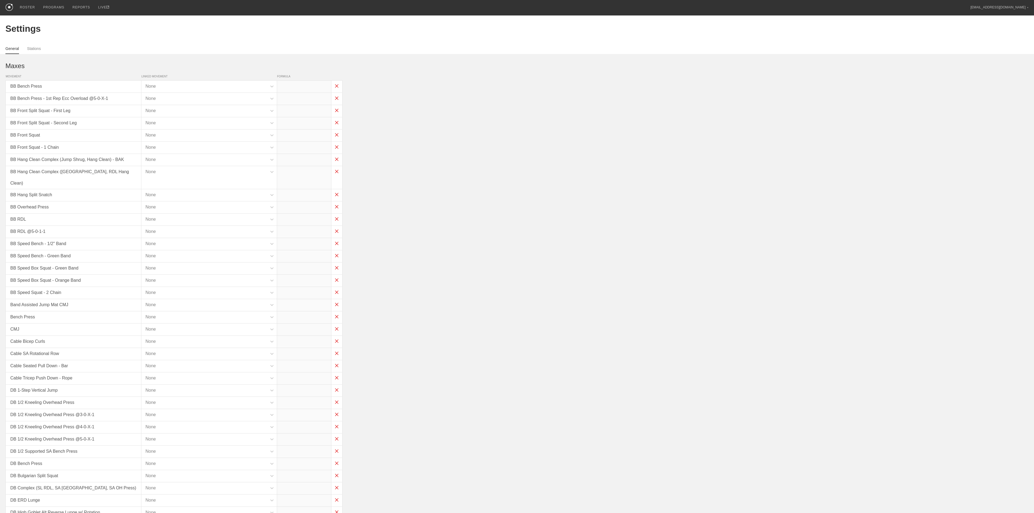
type input "x*0.75"
type input "x*0.65"
type input "x*0.9"
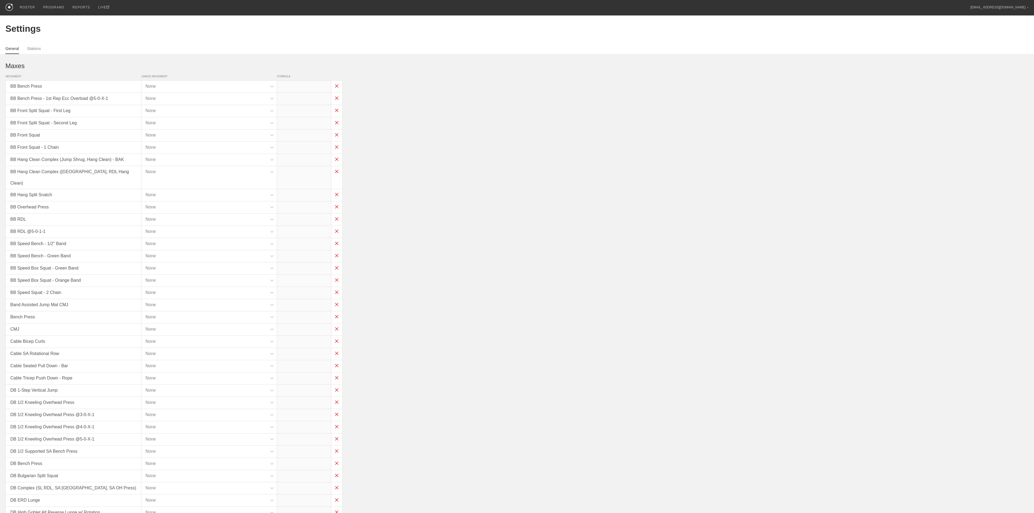
type input "x*0.9"
type input "x*0.5"
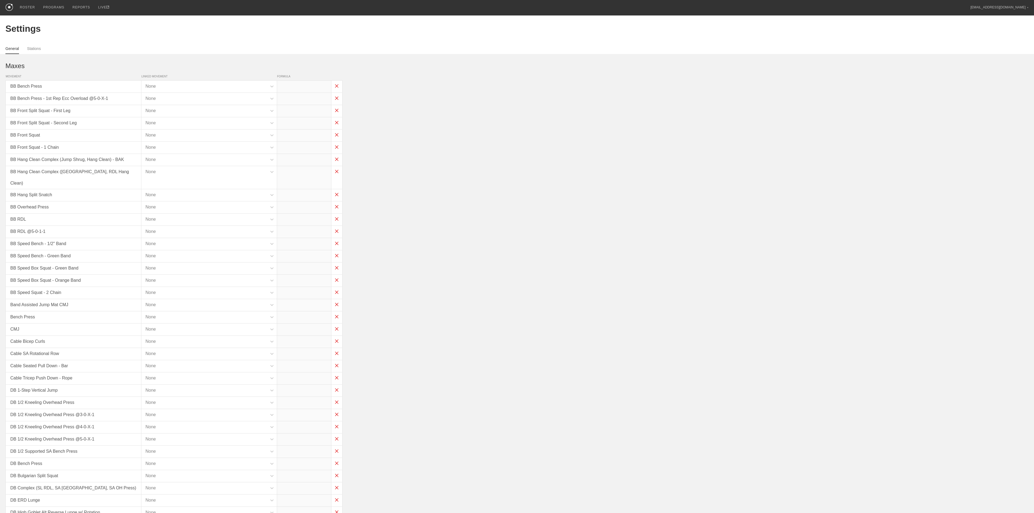
type input "x*0.5"
type input "x*0.35"
type input "x*0.75"
type input "x*0.6"
type input "x*0.7"
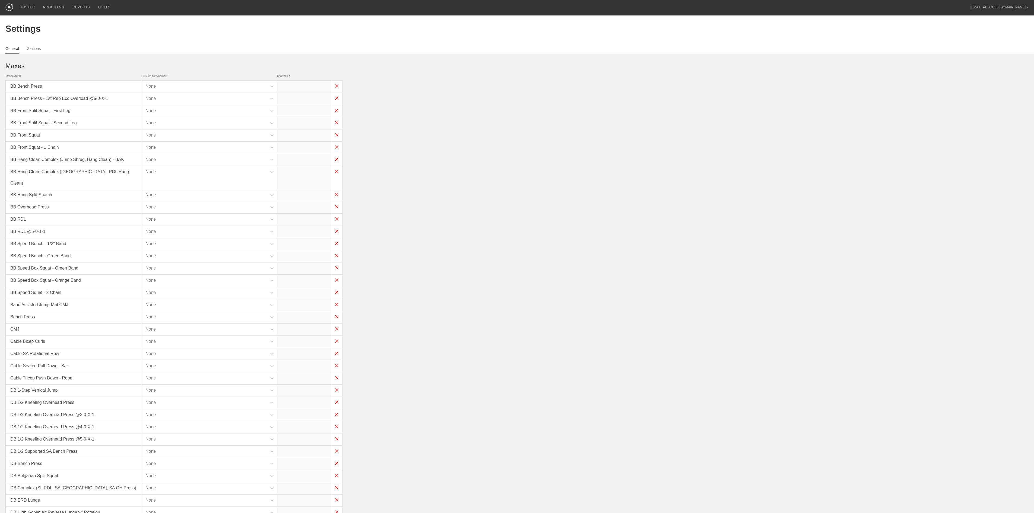
type input "x*0.7"
type input "x*0.7-30"
type input "x-55"
type input "x-45"
type input "(x*1)-20"
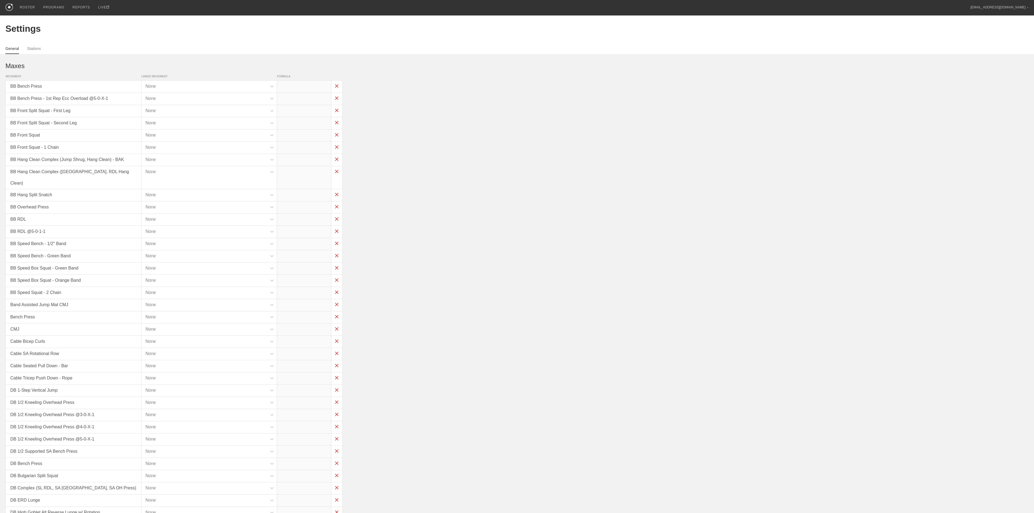
type input "x*1"
type input "x*0.8"
type input "x*0.7"
type input "x*1"
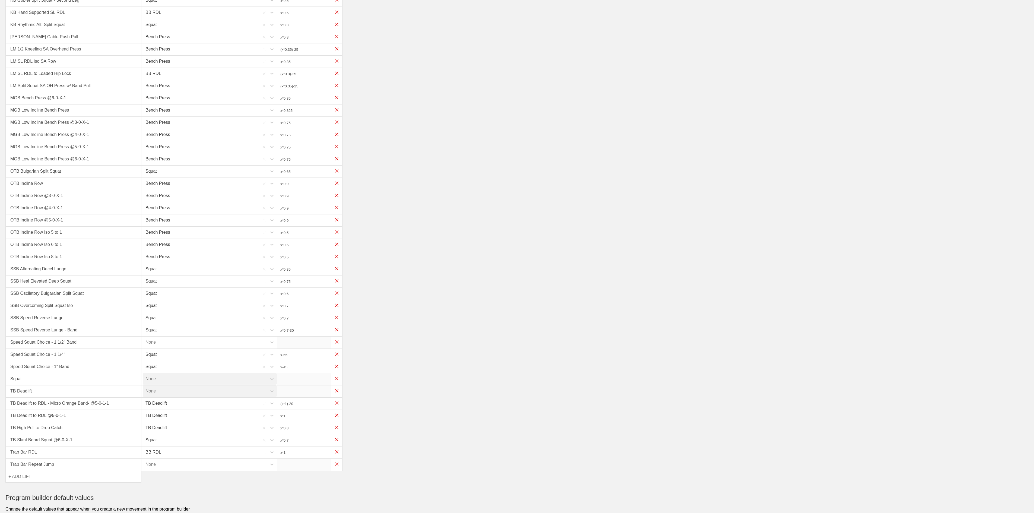
scroll to position [904, 0]
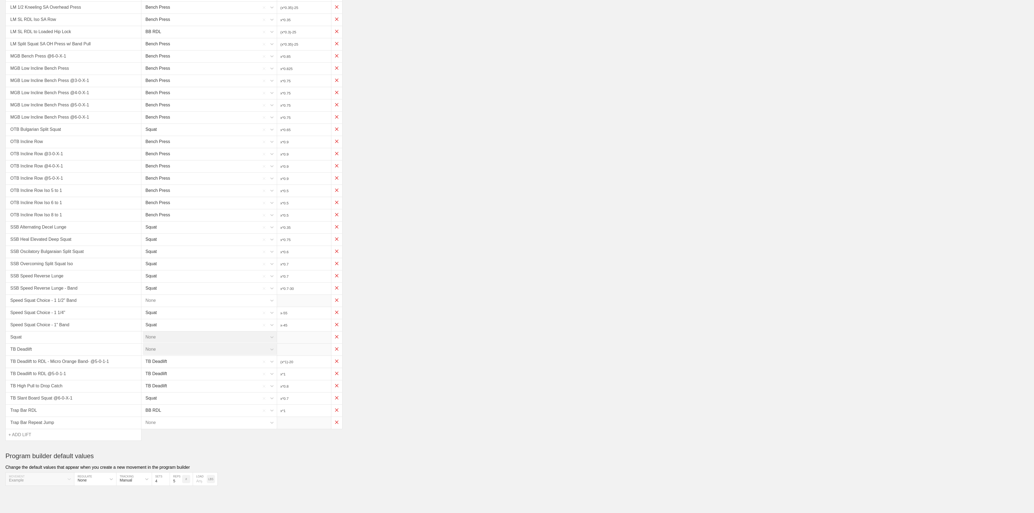
click at [18, 432] on div "+ ADD LIFT" at bounding box center [19, 434] width 23 height 11
type input "TB"
click at [43, 501] on div "TB Pull to Drop Catch" at bounding box center [73, 503] width 135 height 16
type input "x*0.7"
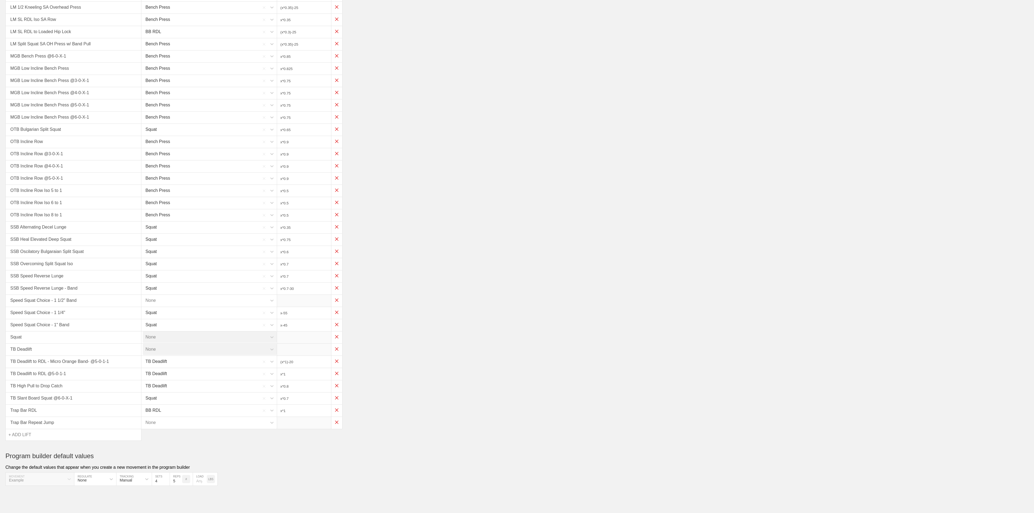
type input "x*1"
click at [161, 392] on div "None" at bounding box center [205, 385] width 124 height 11
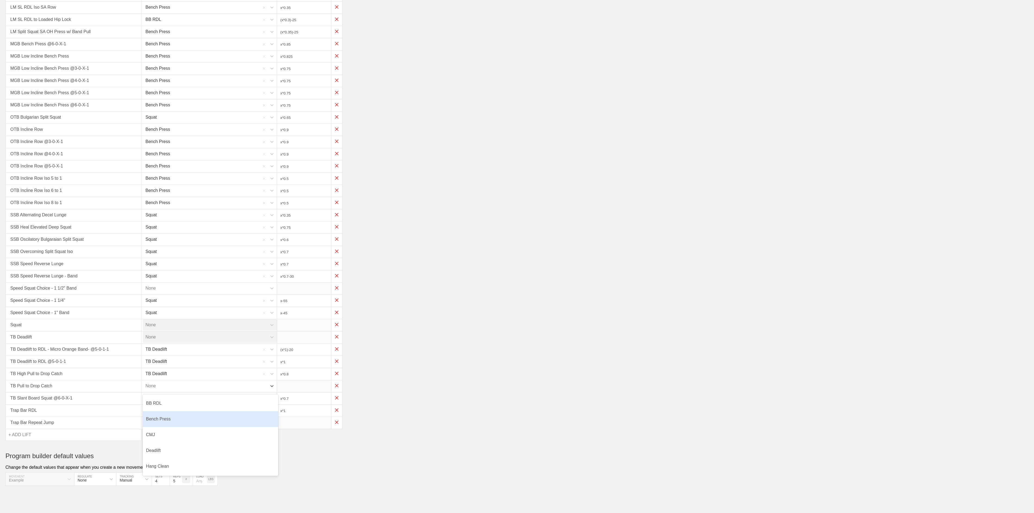
scroll to position [62, 0]
click at [159, 459] on div "TB Deadlift" at bounding box center [210, 451] width 135 height 16
type input "x*1"
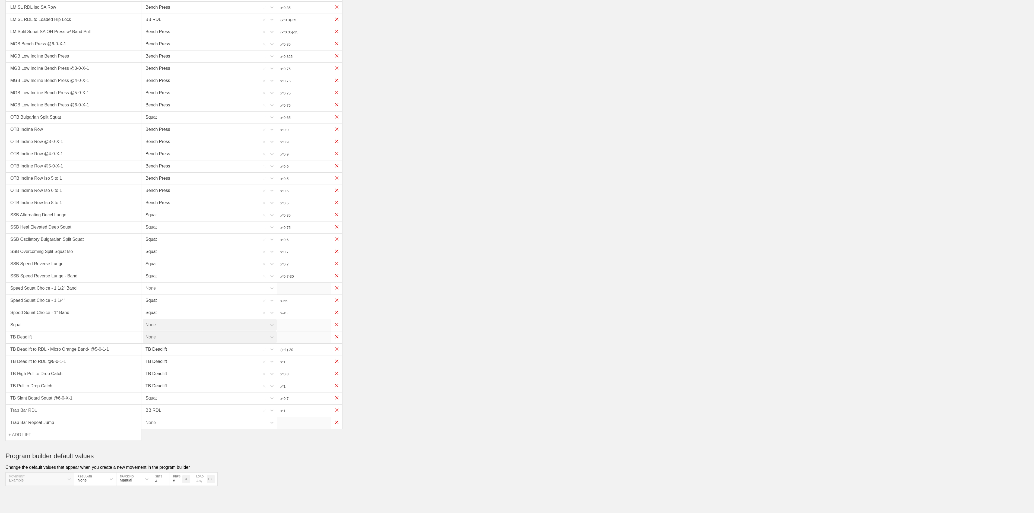
click at [472, 380] on div "TB High Pull to Drop Catch TB Deadlift x*0.8" at bounding box center [516, 374] width 1023 height 12
drag, startPoint x: 239, startPoint y: 493, endPoint x: 335, endPoint y: 451, distance: 104.5
click at [238, 486] on div "Program builder default values Change the default values that appear when you c…" at bounding box center [516, 469] width 1023 height 34
click at [483, 342] on div "TB Deadlift None" at bounding box center [516, 337] width 1023 height 12
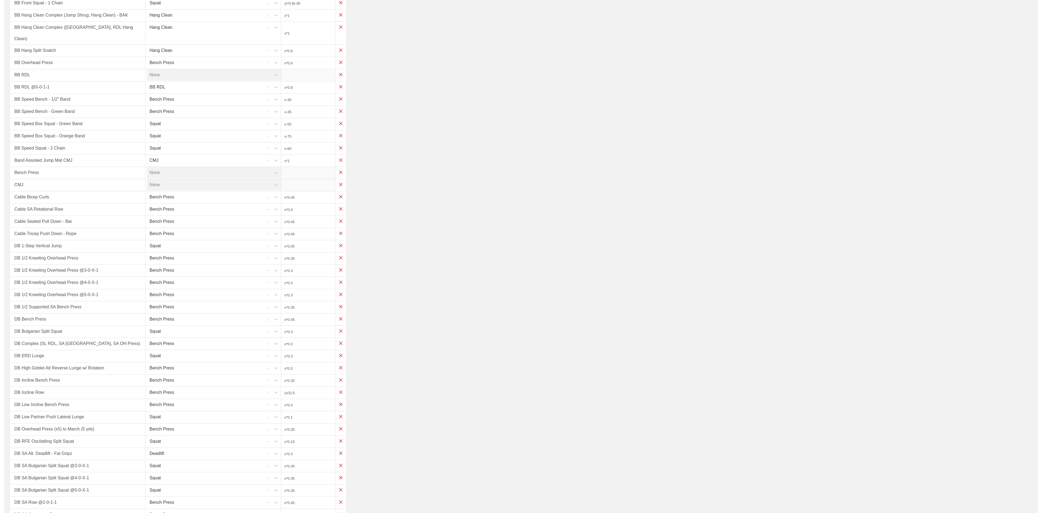
scroll to position [0, 0]
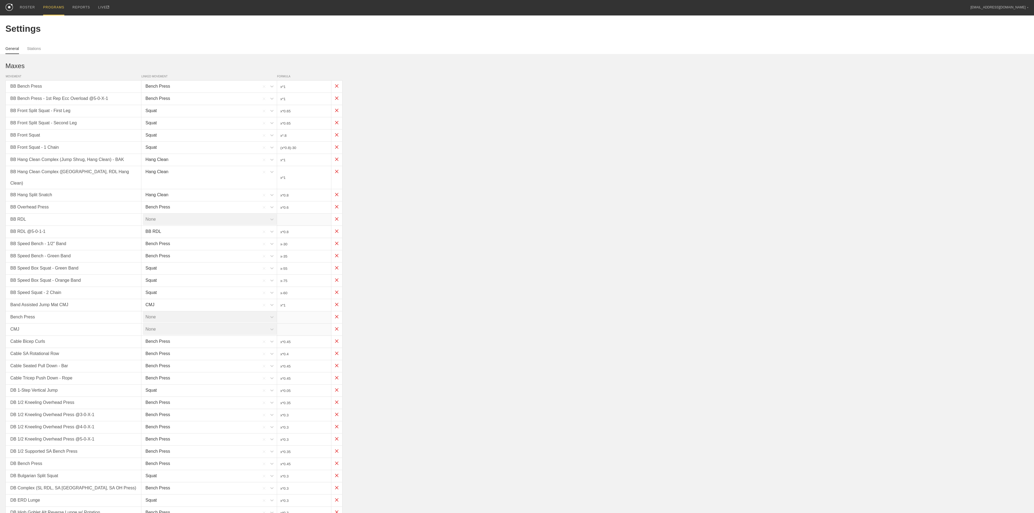
click at [44, 7] on div "PROGRAMS" at bounding box center [53, 7] width 21 height 15
